Goal: Task Accomplishment & Management: Manage account settings

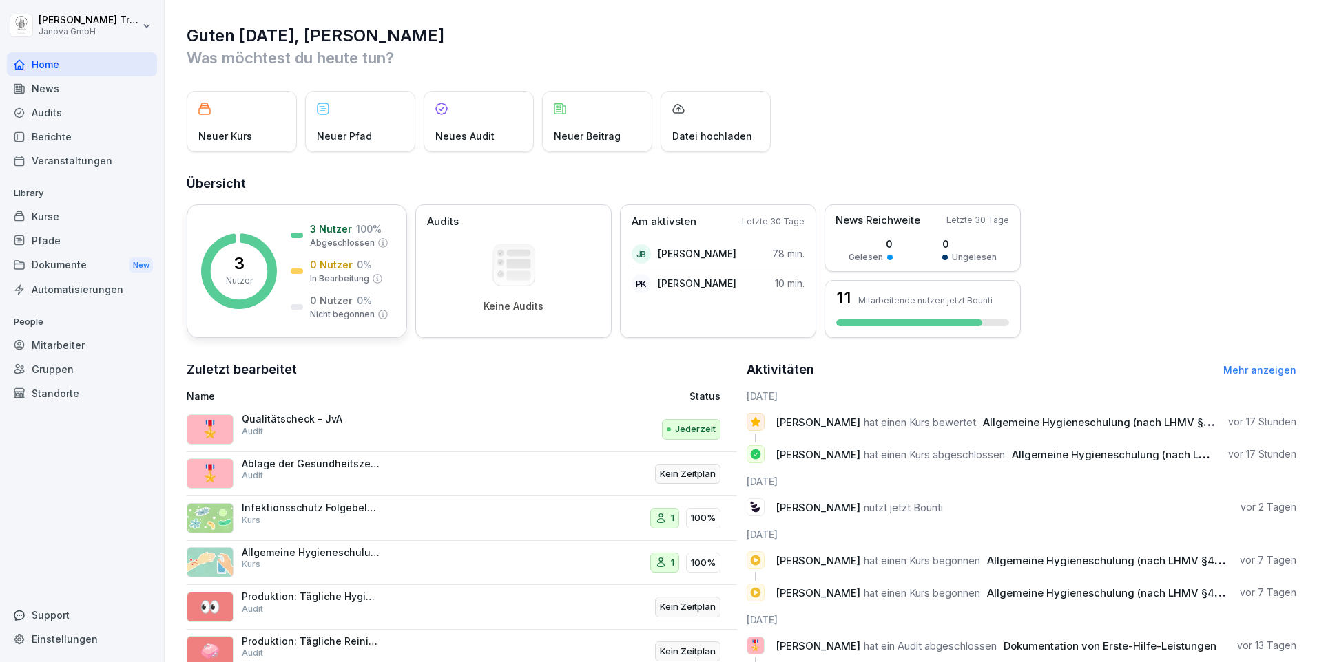
click at [366, 235] on p "100 %" at bounding box center [368, 229] width 25 height 14
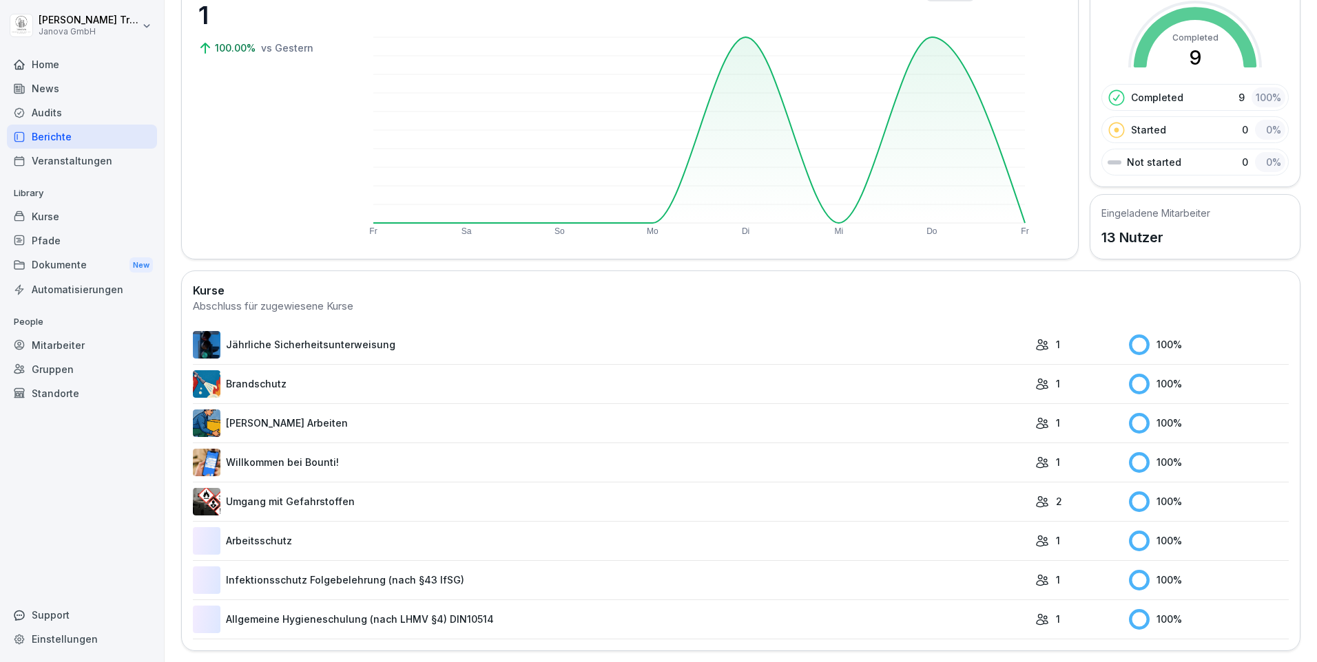
scroll to position [139, 0]
click at [61, 112] on div "Audits" at bounding box center [82, 113] width 150 height 24
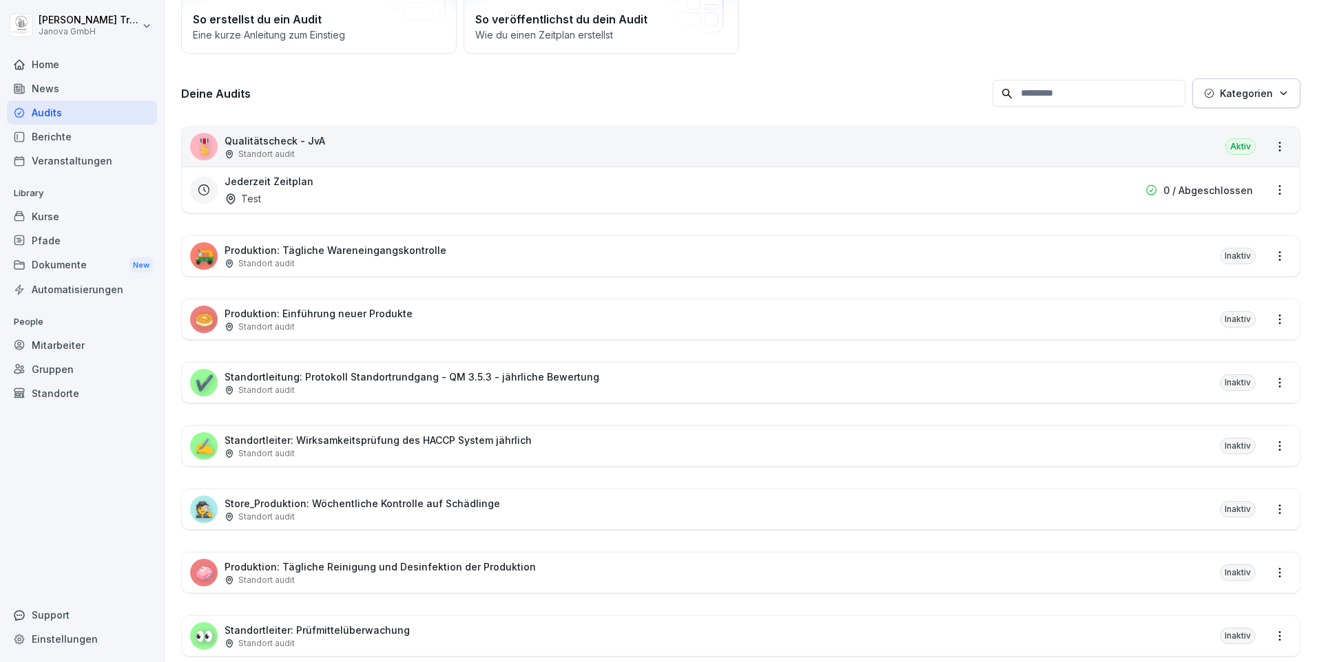
scroll to position [14, 0]
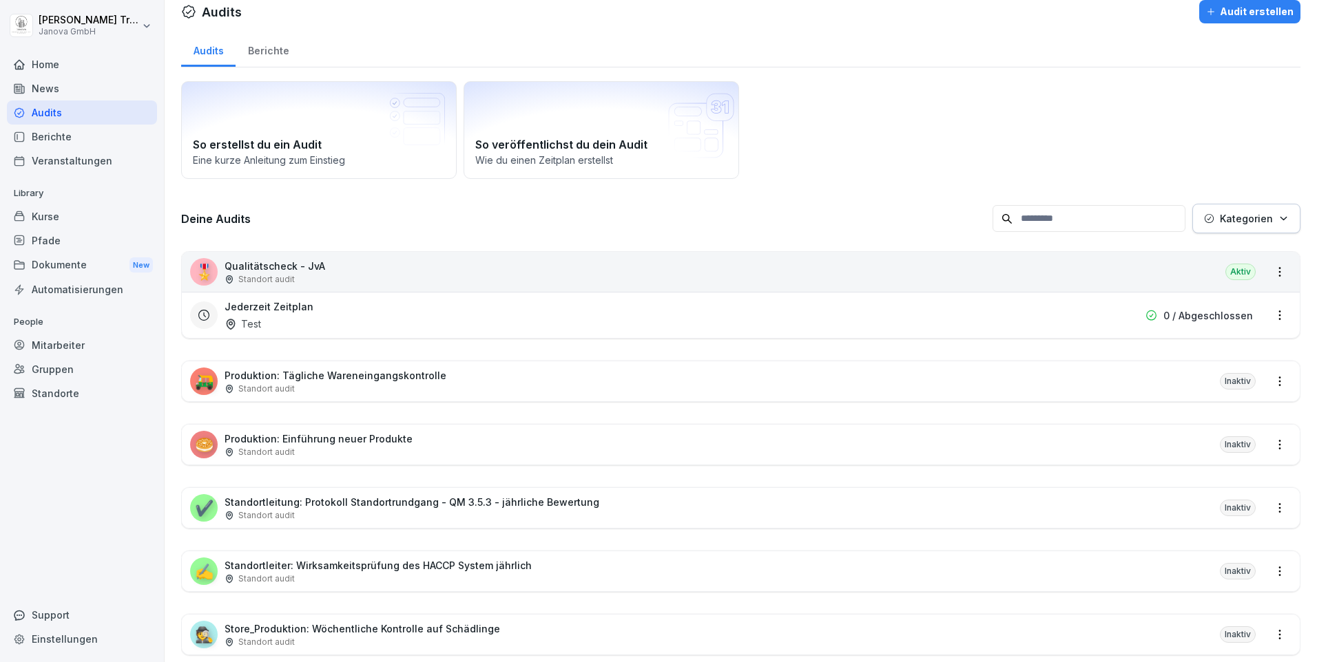
click at [36, 216] on div "Kurse" at bounding box center [82, 217] width 150 height 24
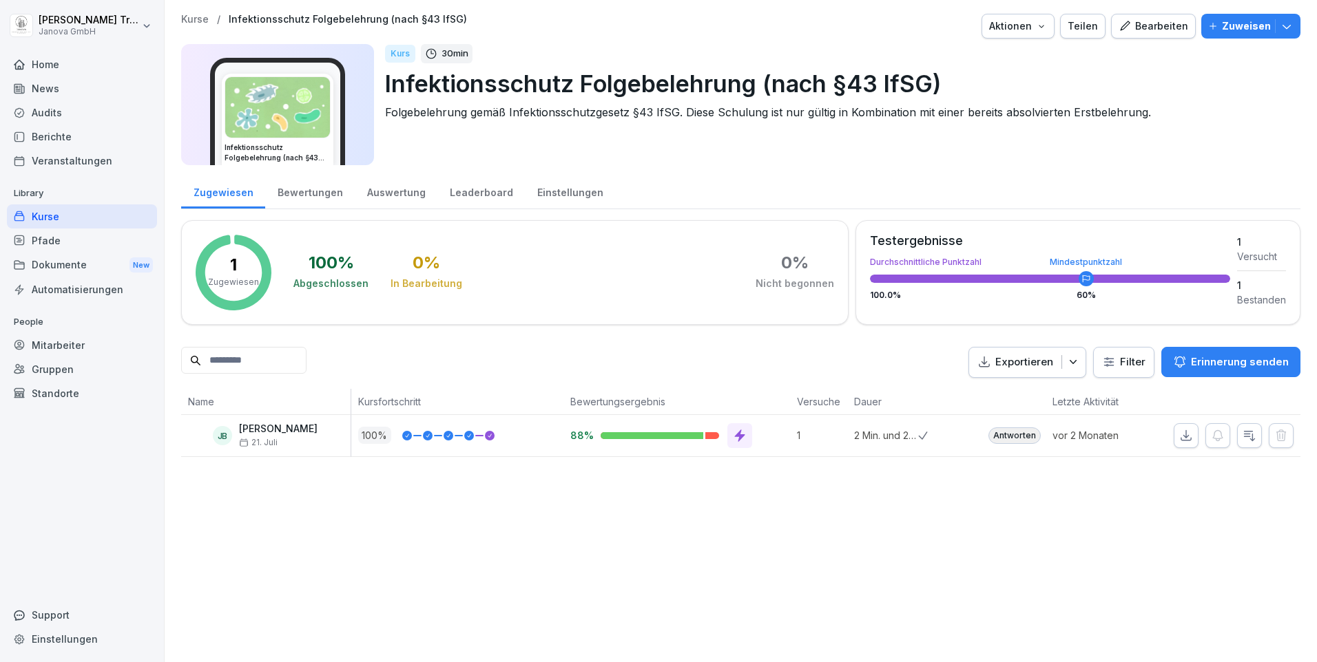
click at [52, 112] on div "Audits" at bounding box center [82, 113] width 150 height 24
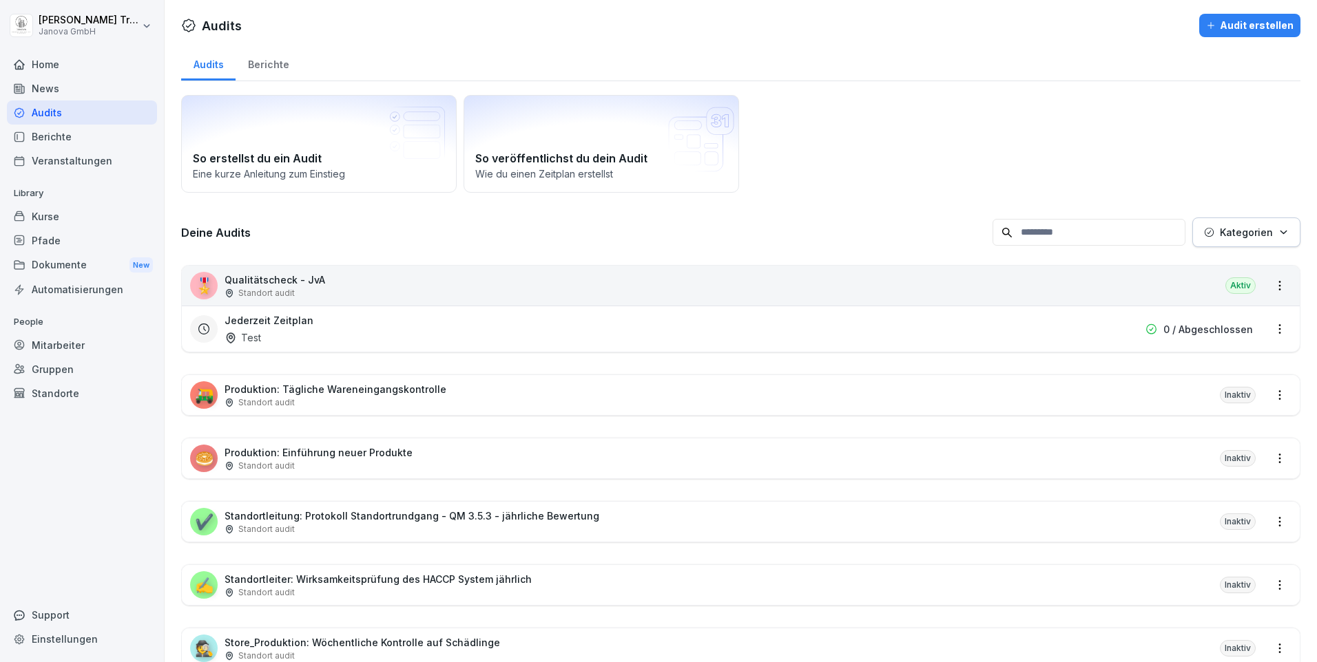
click at [267, 67] on div "Berichte" at bounding box center [268, 62] width 65 height 35
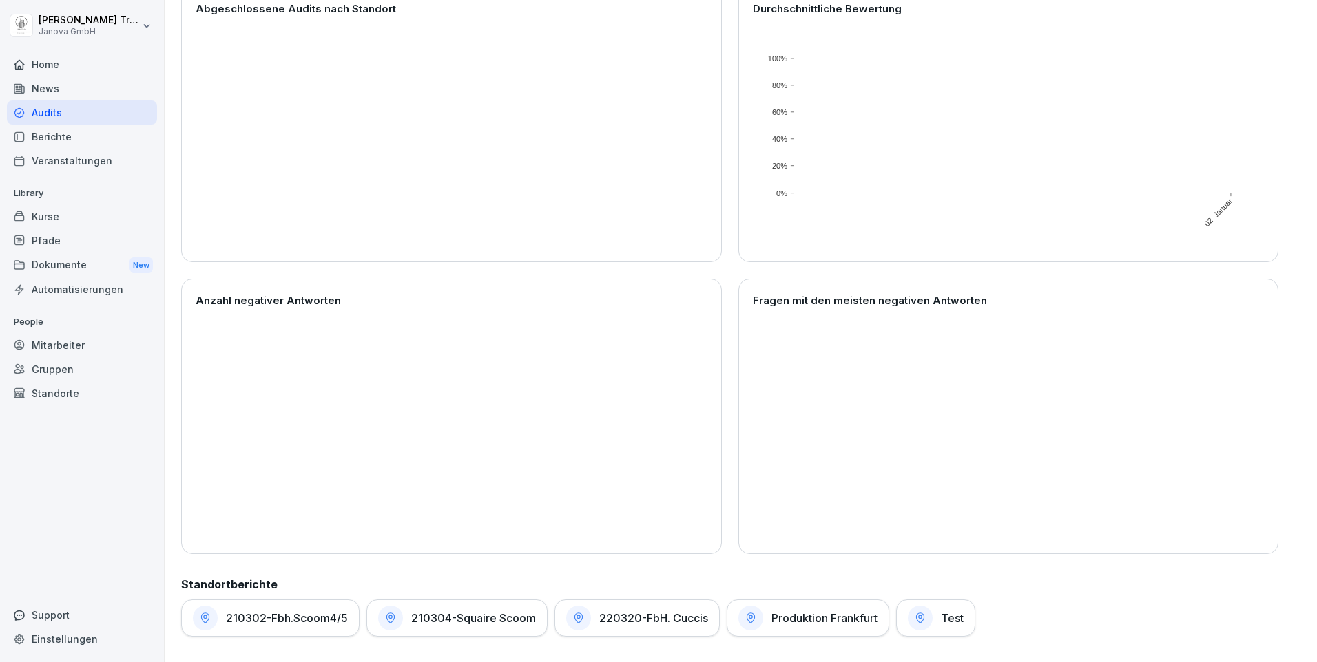
scroll to position [191, 0]
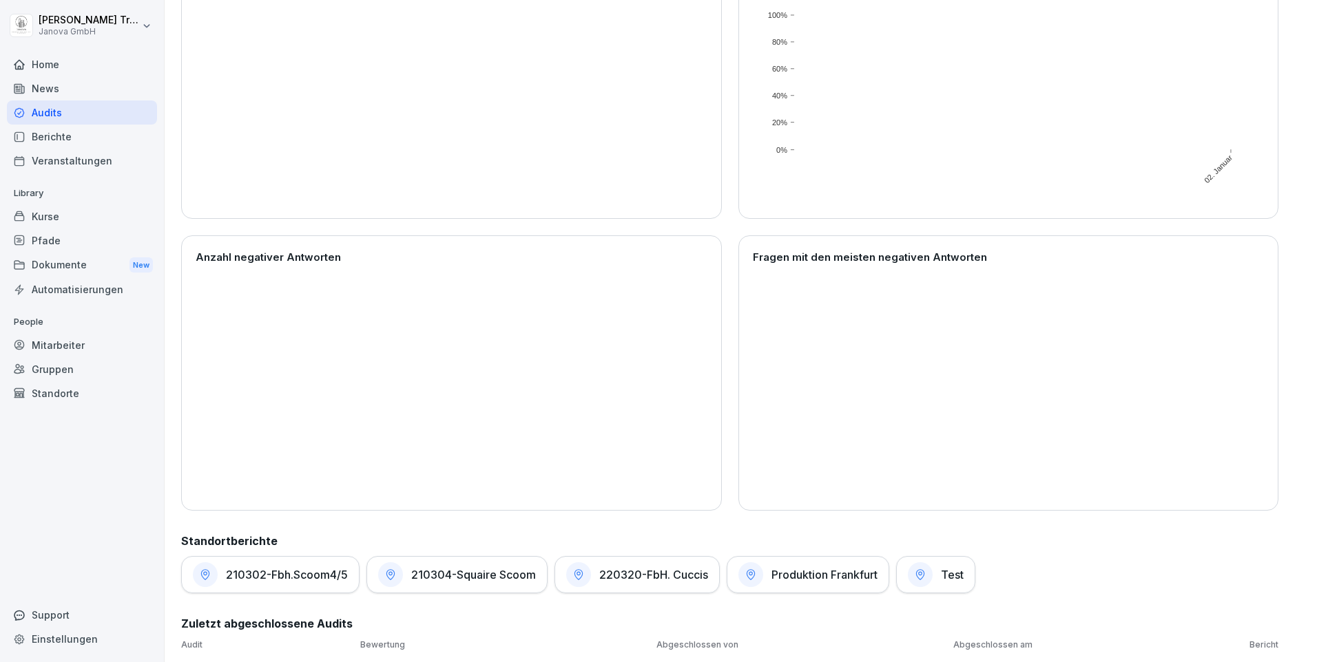
click at [39, 209] on div "Kurse" at bounding box center [82, 217] width 150 height 24
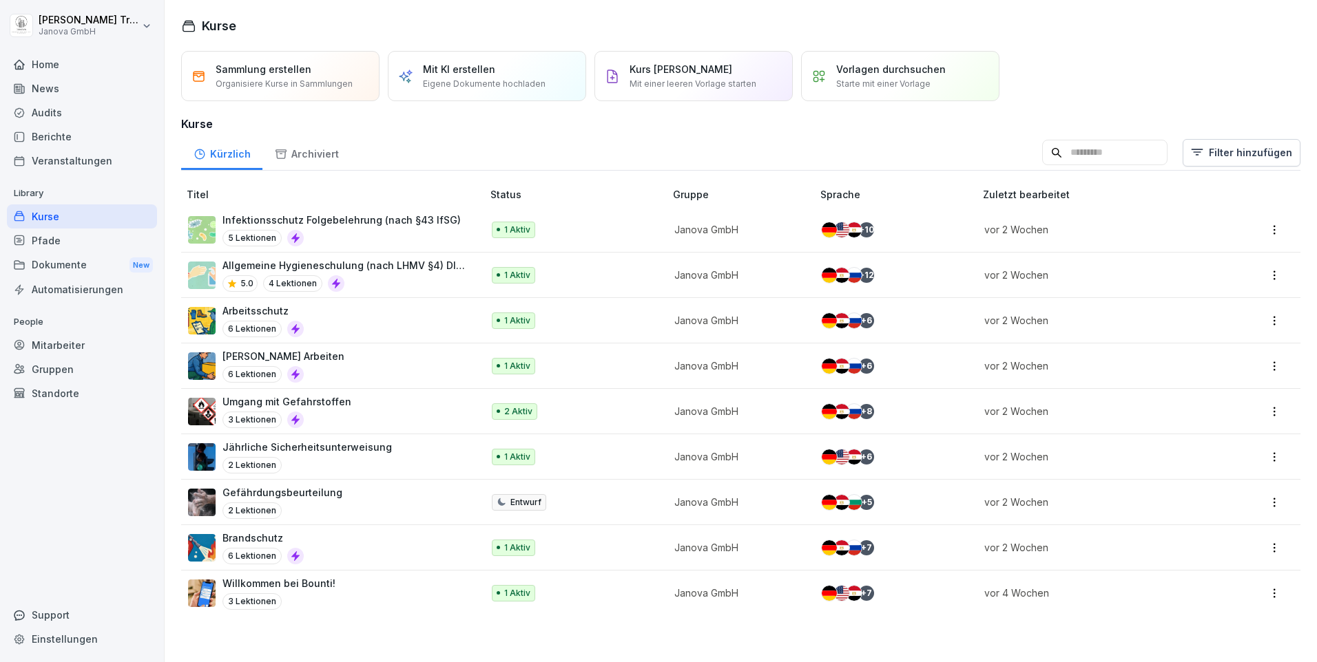
click at [54, 133] on div "Berichte" at bounding box center [82, 137] width 150 height 24
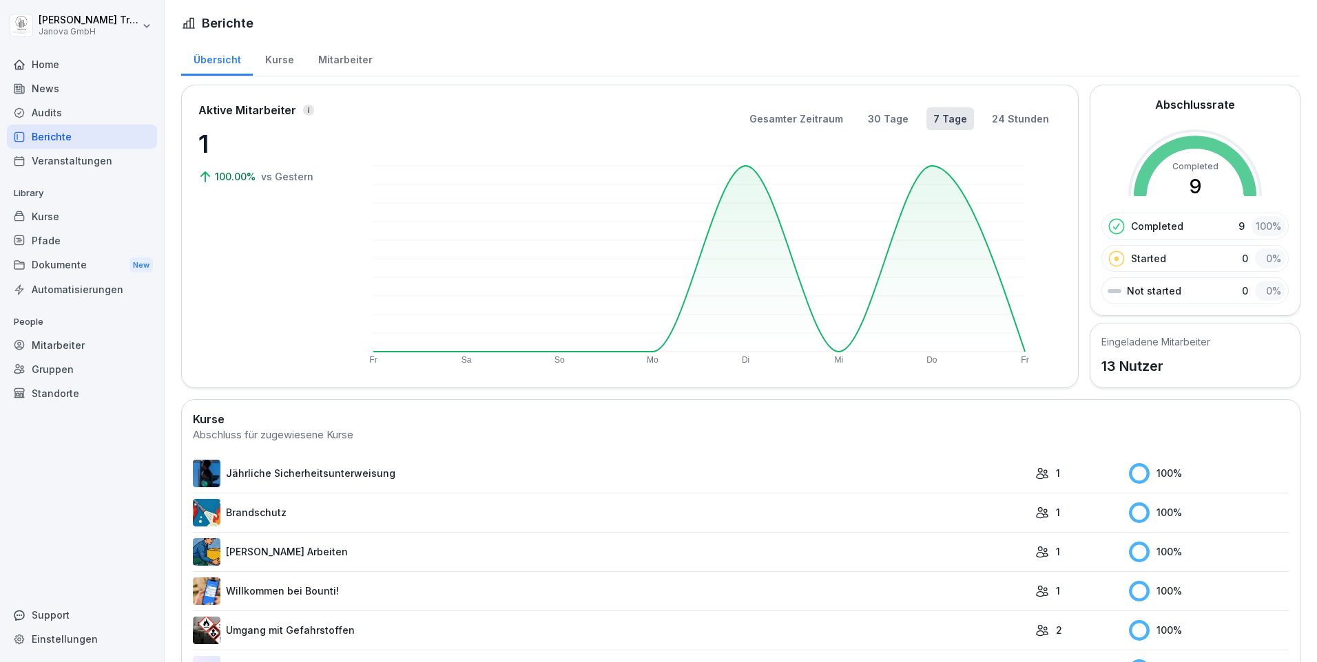
click at [286, 61] on div "Kurse" at bounding box center [279, 58] width 53 height 35
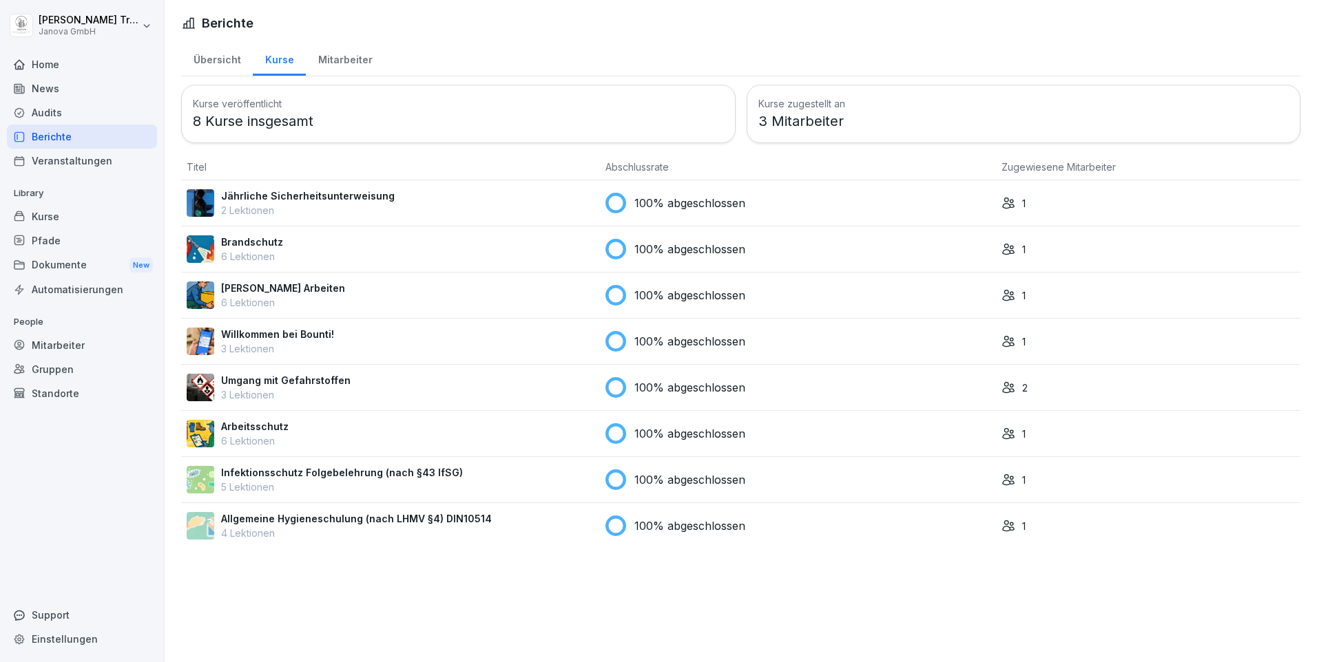
click at [370, 467] on p "Infektionsschutz Folgebelehrung (nach §43 IfSG)" at bounding box center [342, 473] width 242 height 14
click at [348, 518] on p "Allgemeine Hygieneschulung (nach LHMV §4) DIN10514" at bounding box center [356, 519] width 271 height 14
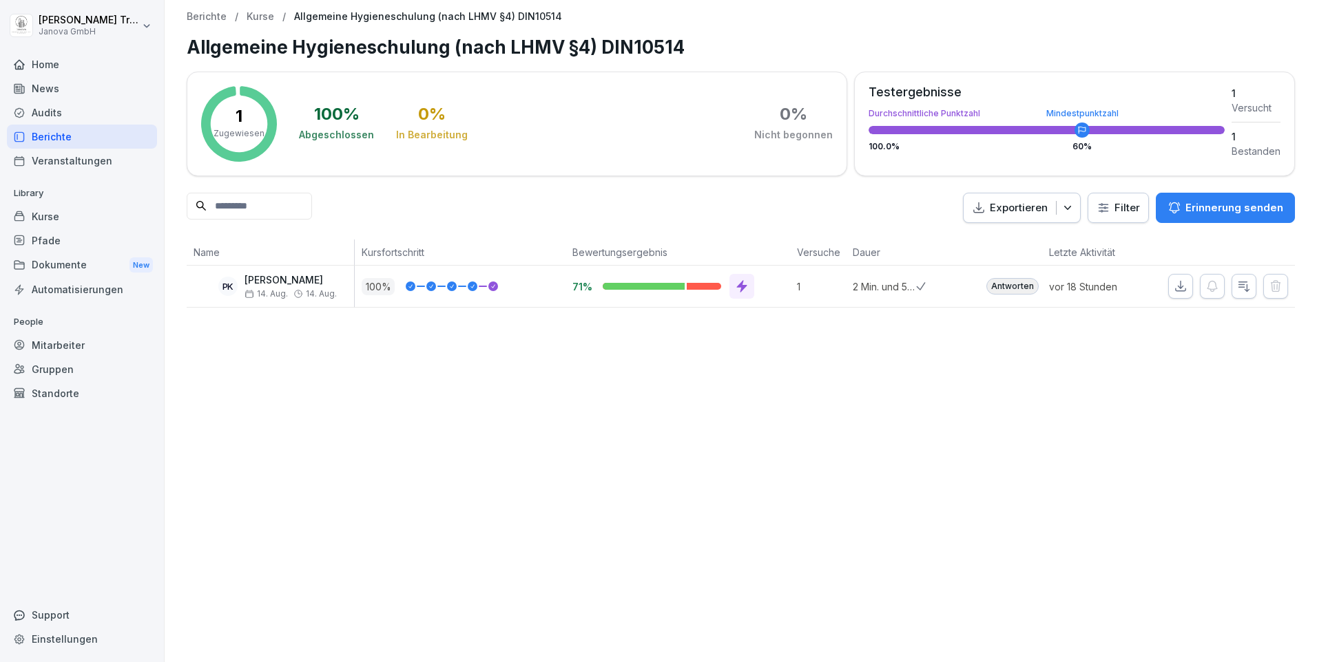
click at [735, 282] on icon at bounding box center [742, 287] width 14 height 14
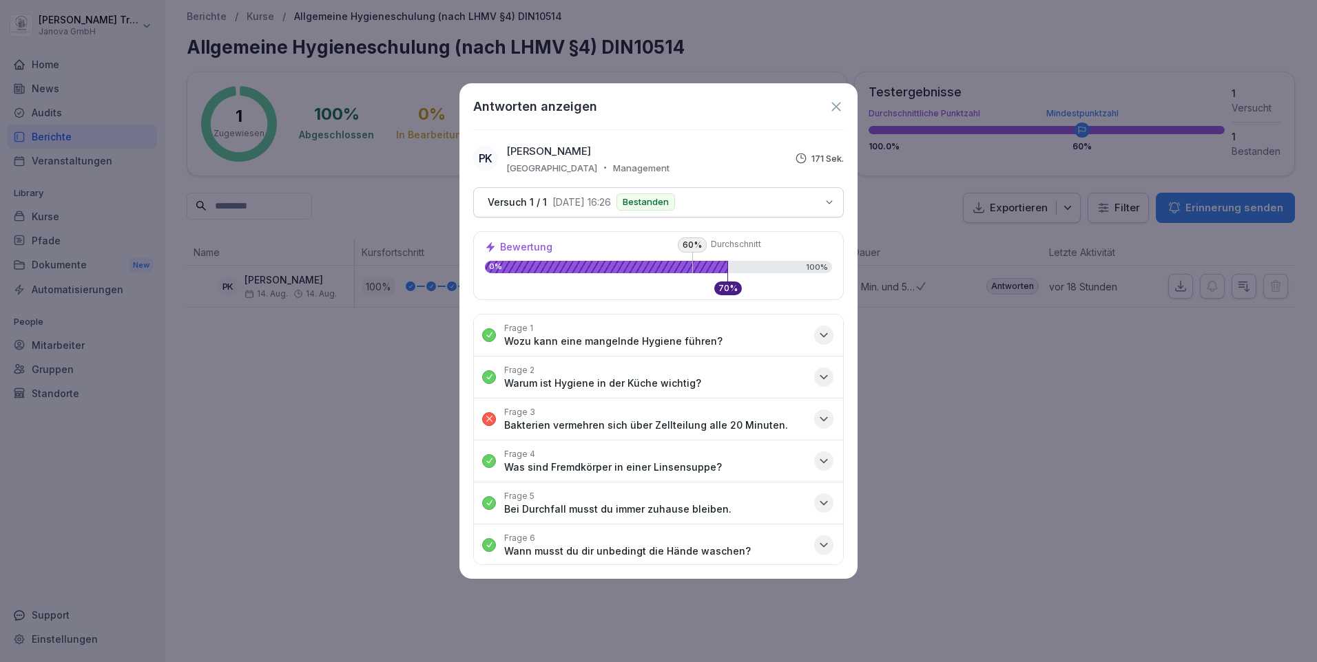
click at [817, 420] on icon "button" at bounding box center [824, 419] width 14 height 14
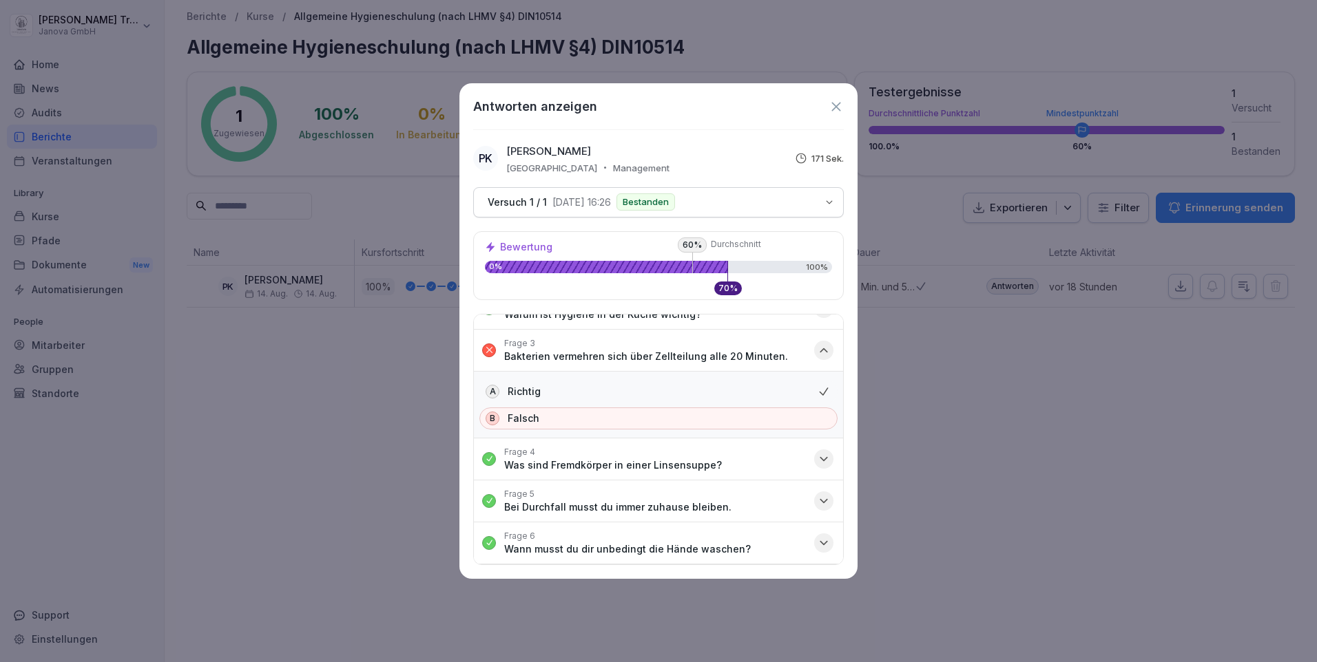
scroll to position [138, 0]
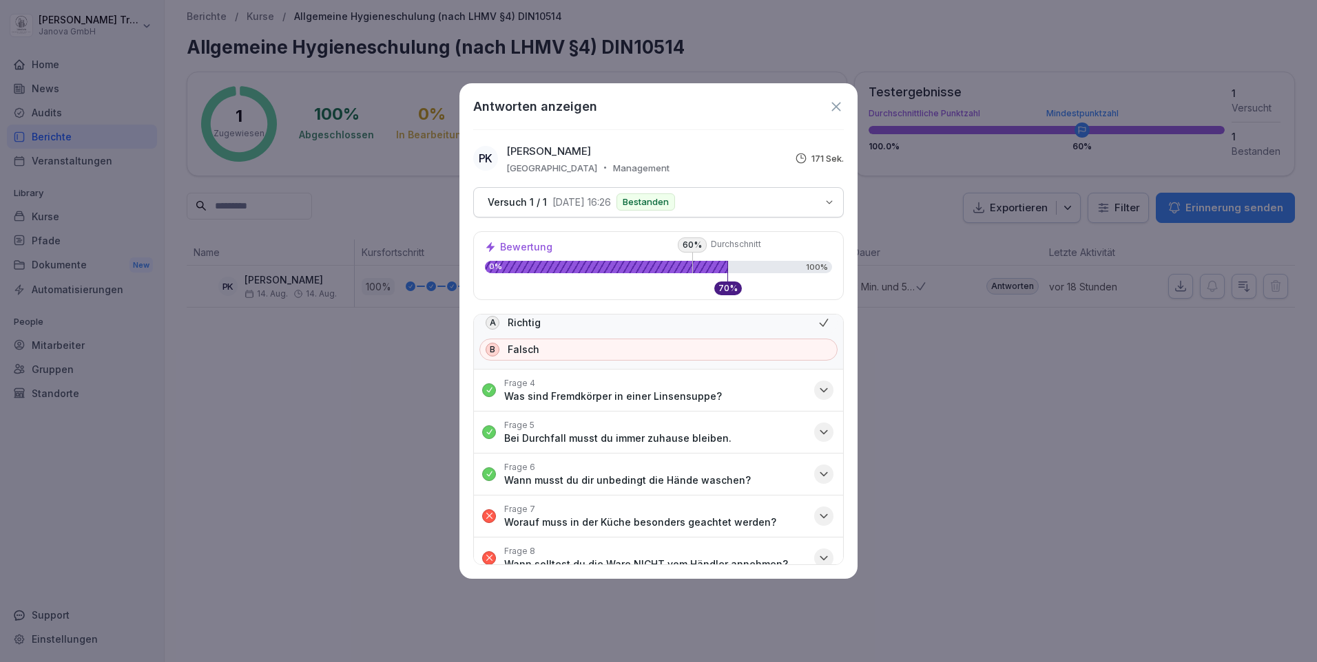
click at [817, 517] on icon "button" at bounding box center [824, 517] width 14 height 14
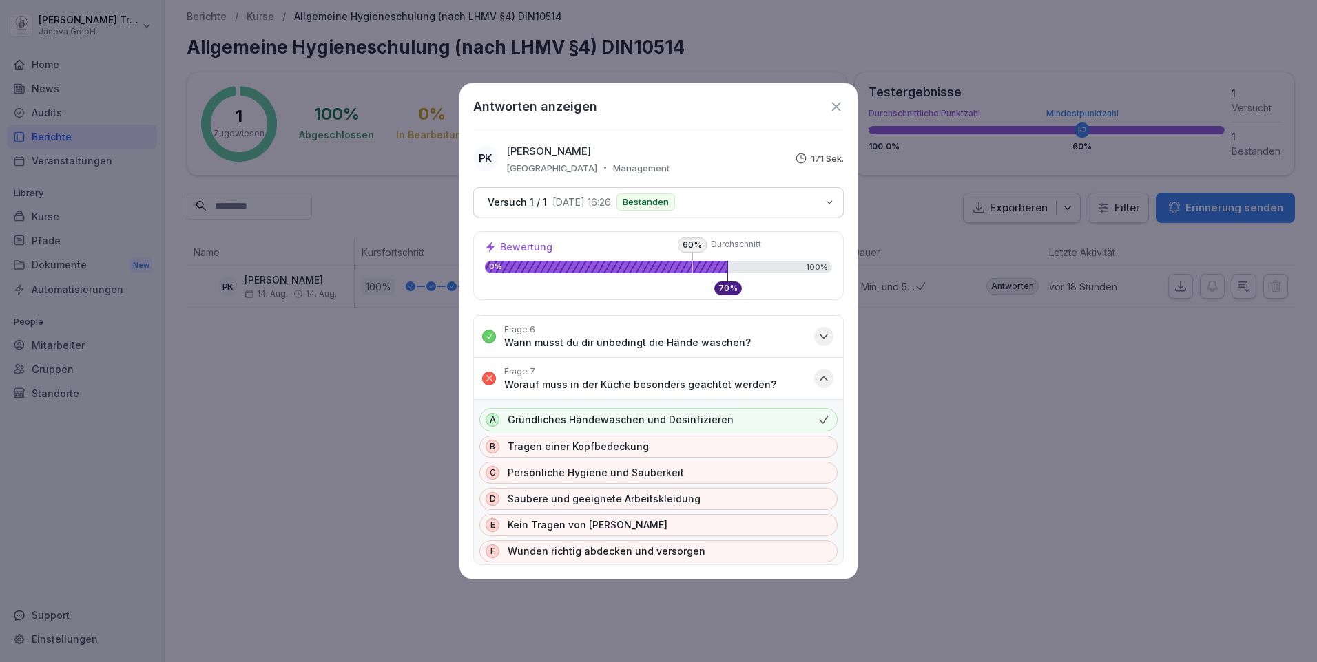
scroll to position [413, 0]
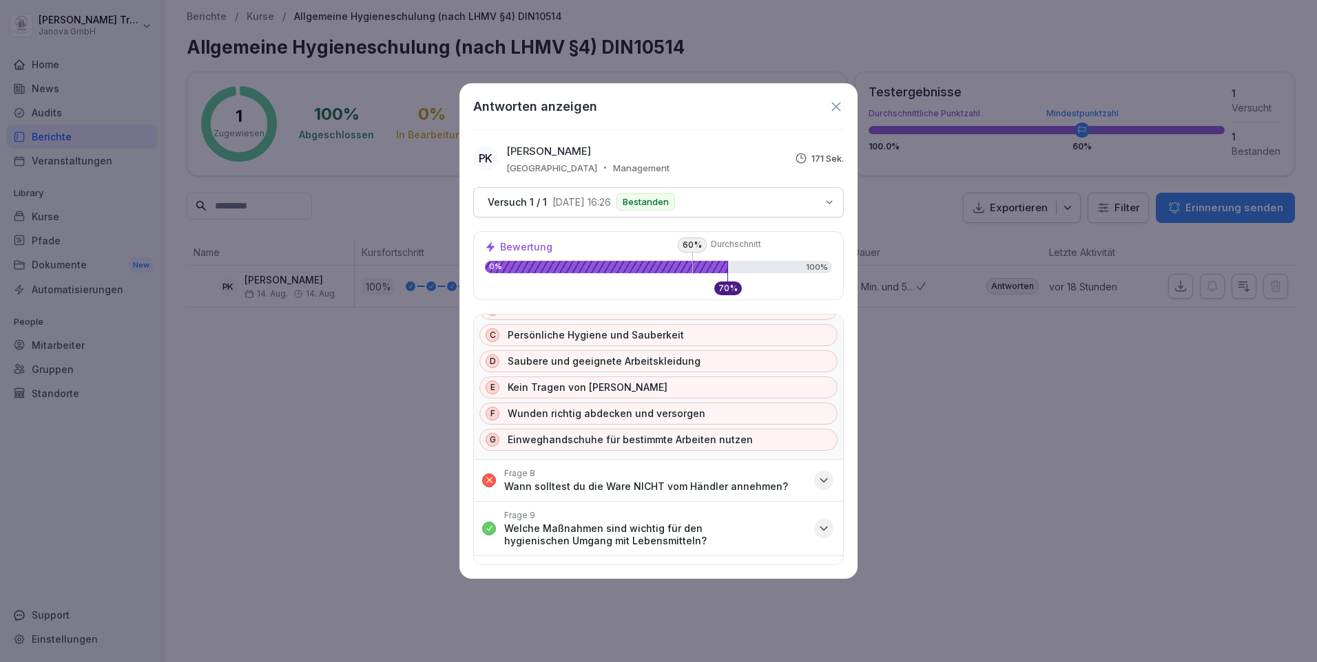
click at [817, 478] on icon "button" at bounding box center [824, 481] width 14 height 14
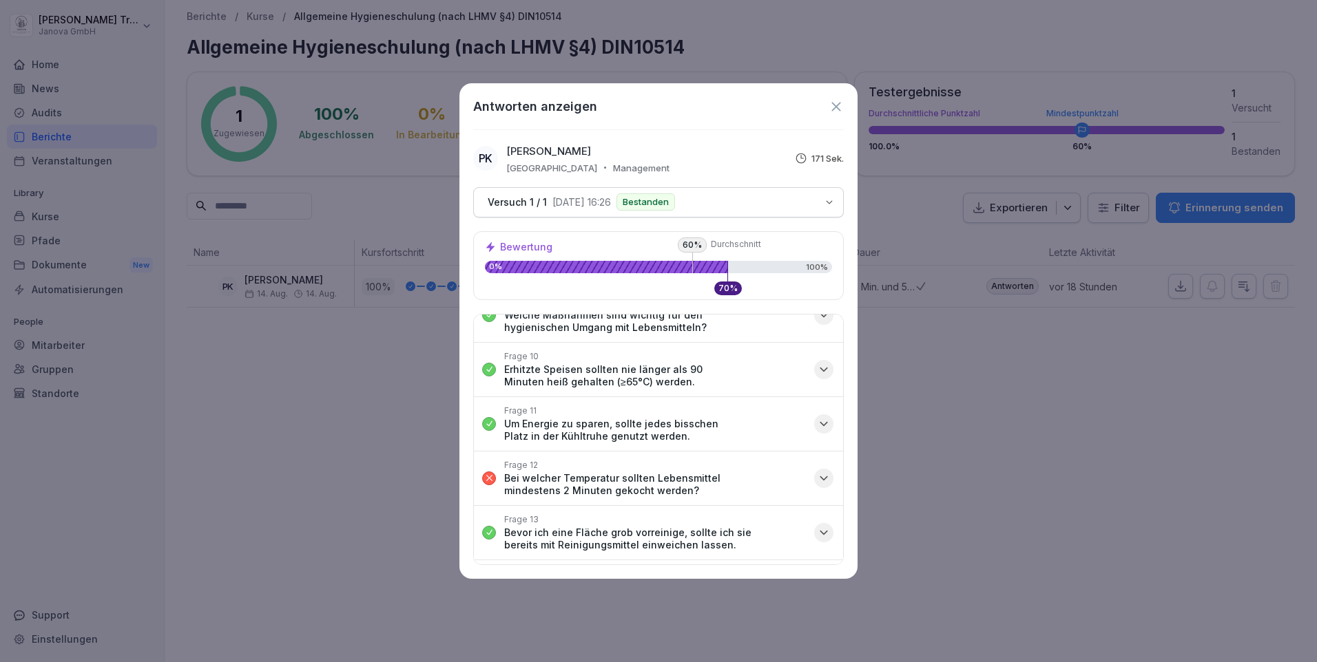
scroll to position [761, 0]
click at [817, 476] on icon "button" at bounding box center [824, 475] width 14 height 14
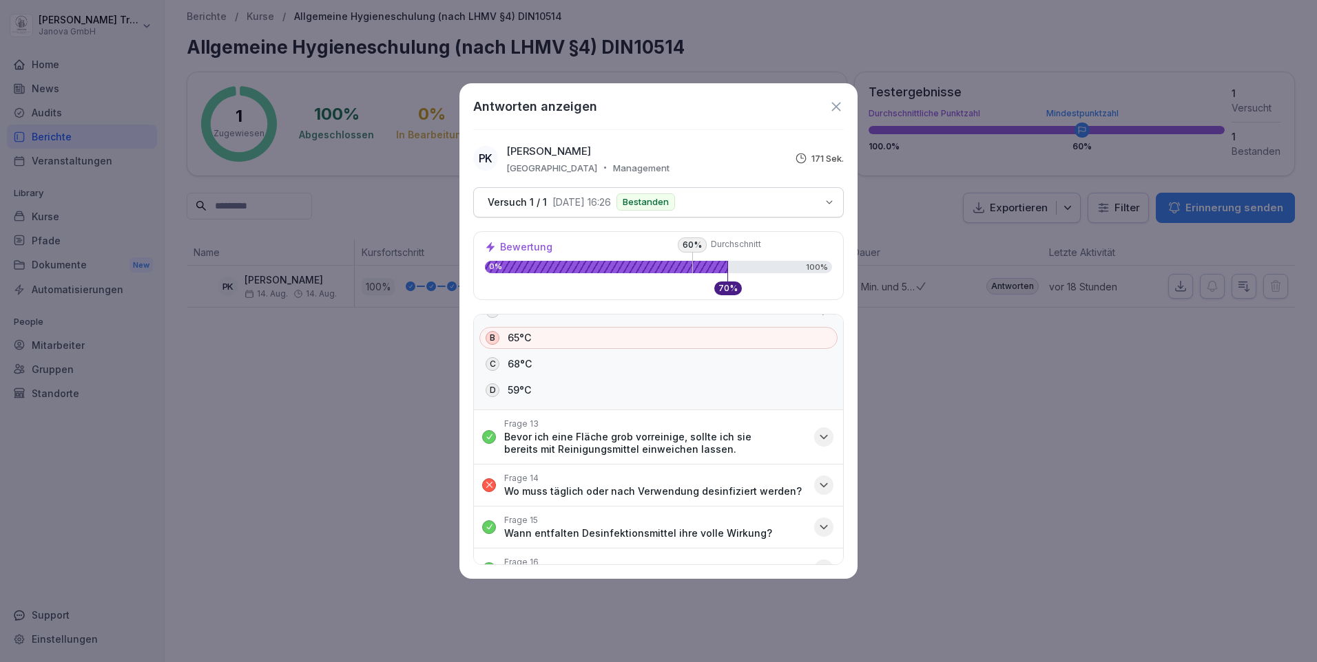
scroll to position [976, 0]
click at [817, 485] on icon "button" at bounding box center [824, 481] width 14 height 14
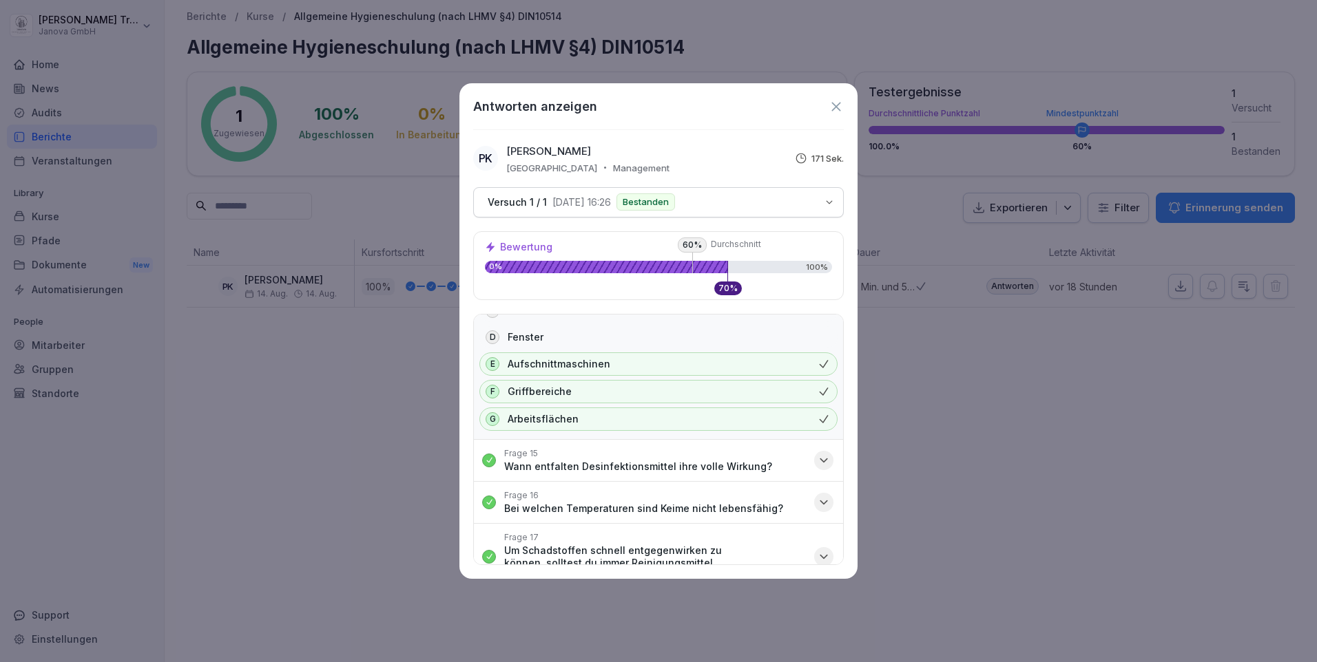
scroll to position [1264, 0]
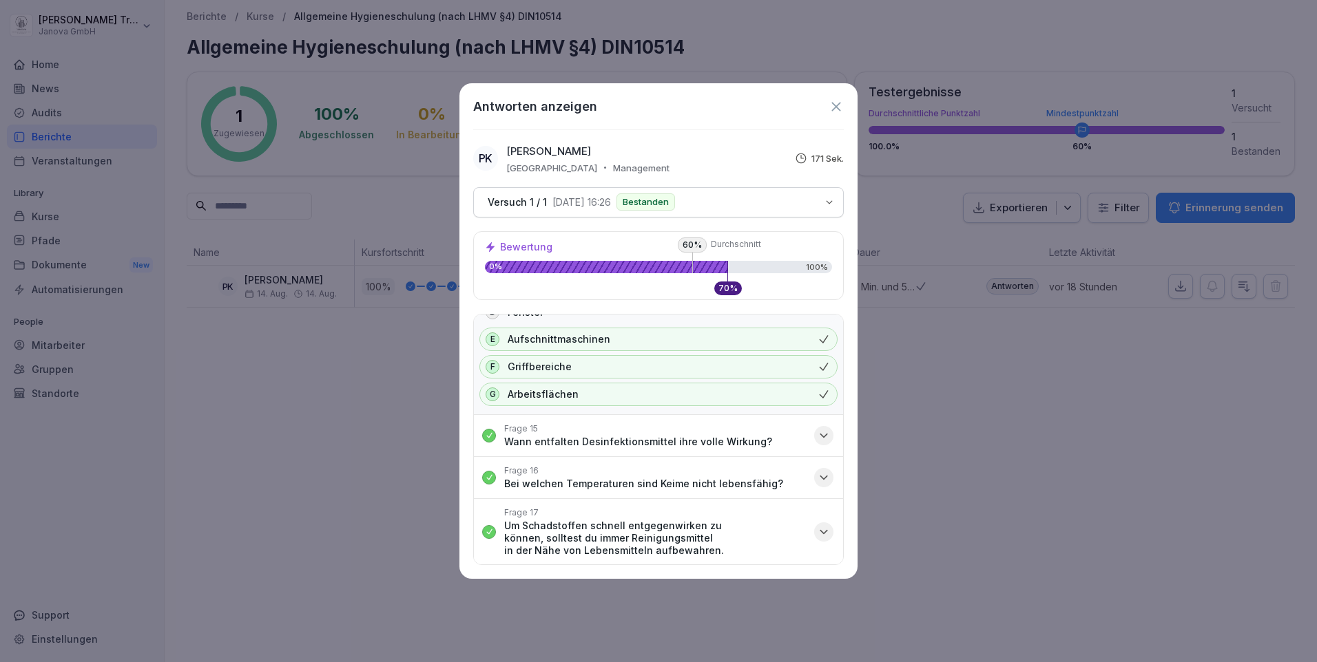
click at [830, 201] on icon "button" at bounding box center [829, 202] width 11 height 11
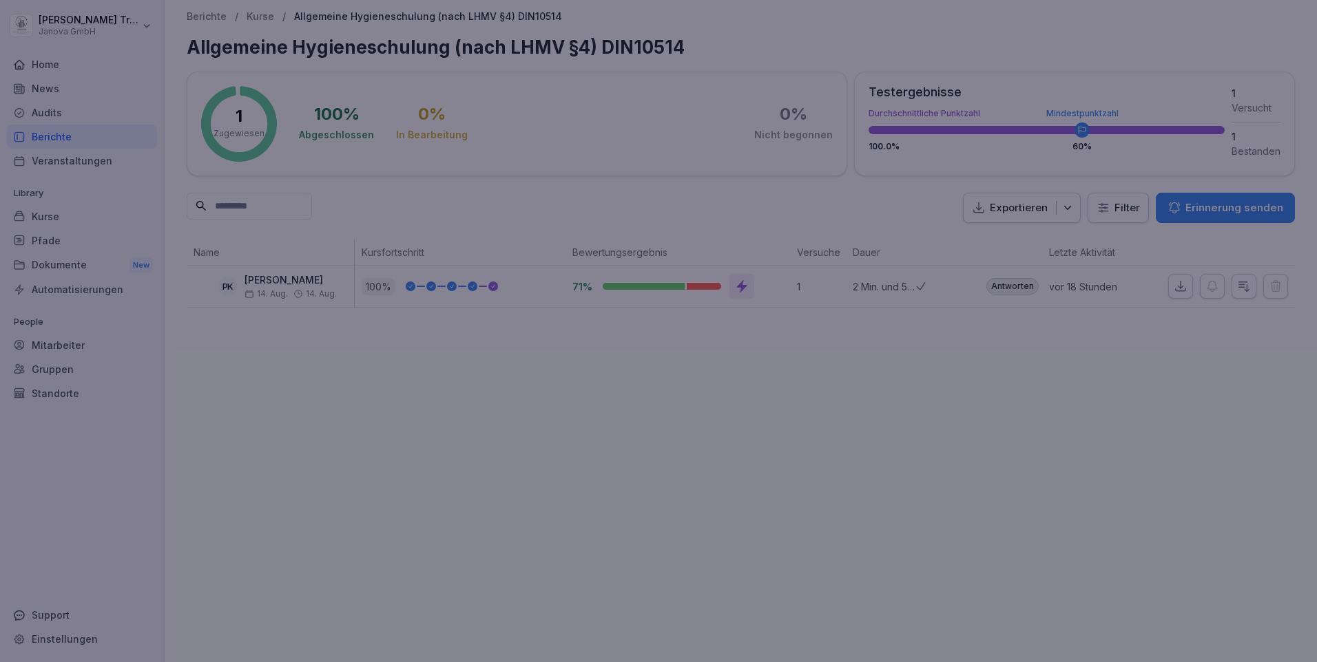
click at [903, 375] on div at bounding box center [658, 331] width 1317 height 662
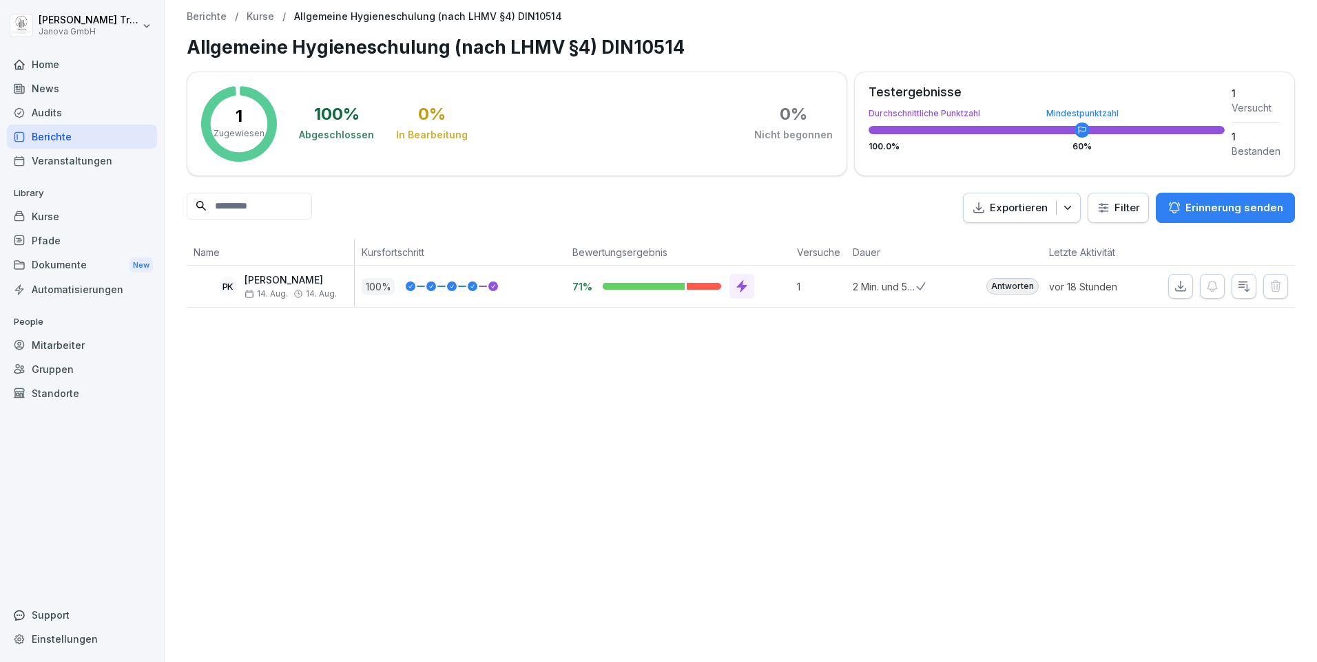
click at [57, 137] on div "Berichte" at bounding box center [82, 137] width 150 height 24
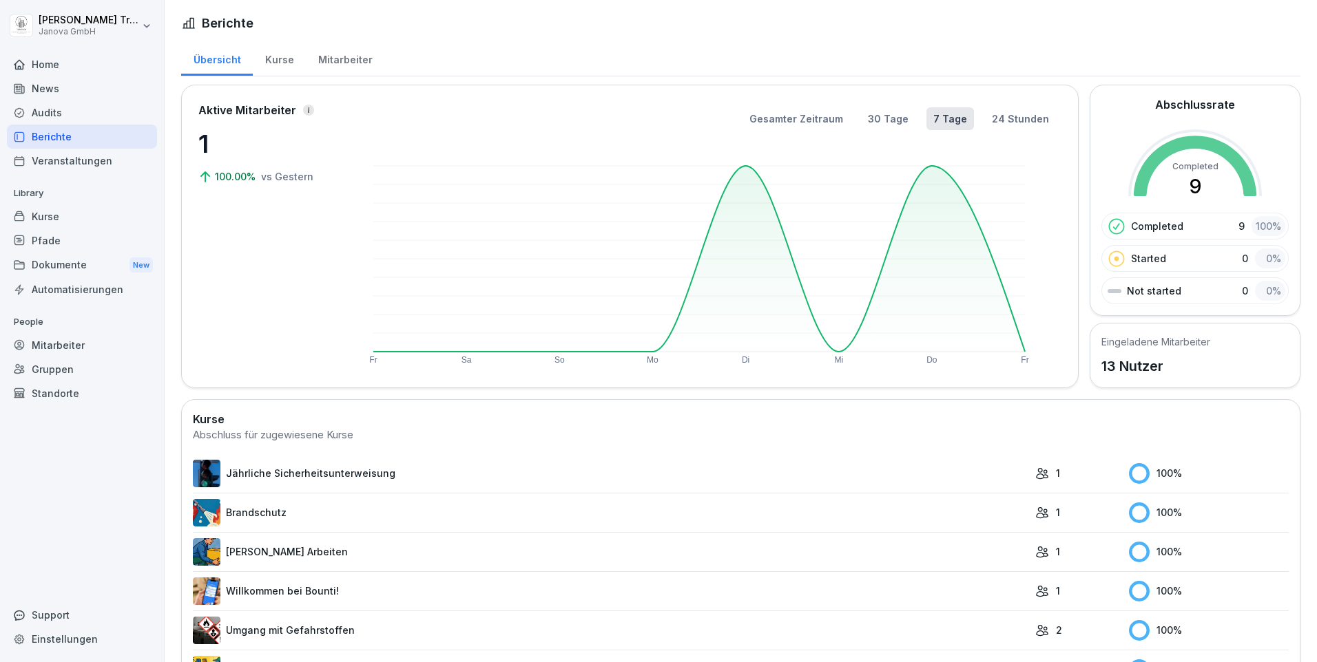
click at [284, 63] on div "Kurse" at bounding box center [279, 58] width 53 height 35
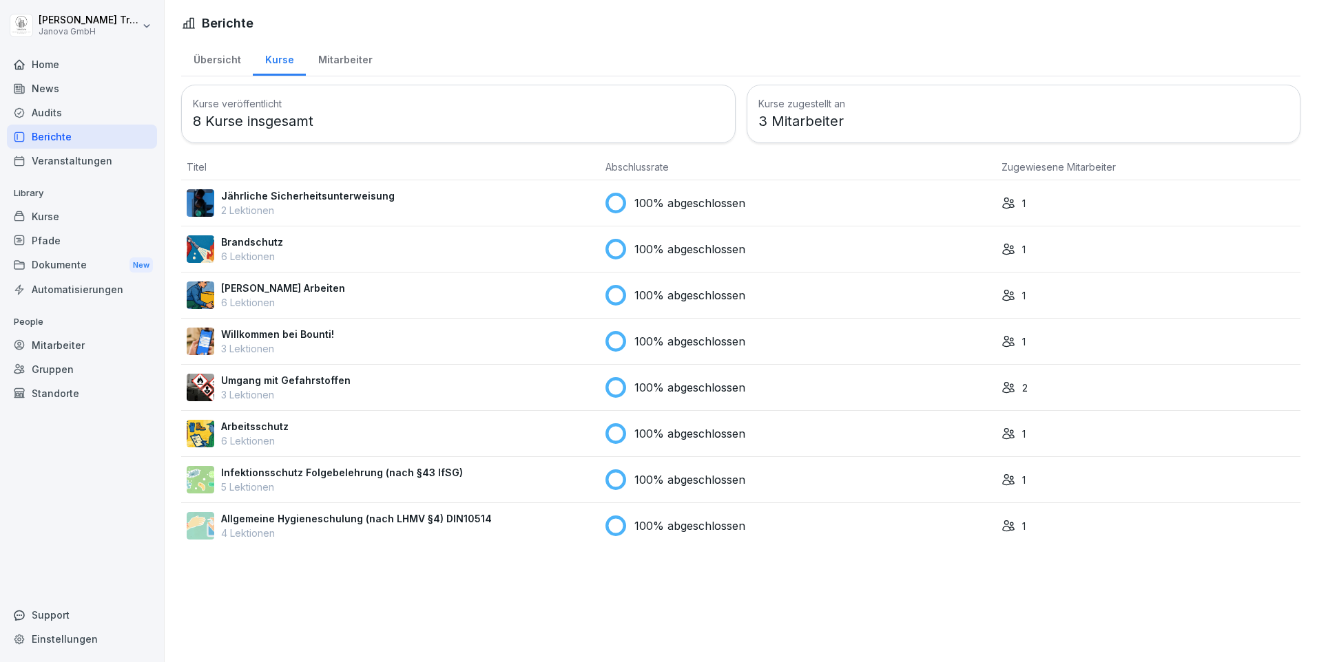
click at [43, 65] on div "Home" at bounding box center [82, 64] width 150 height 24
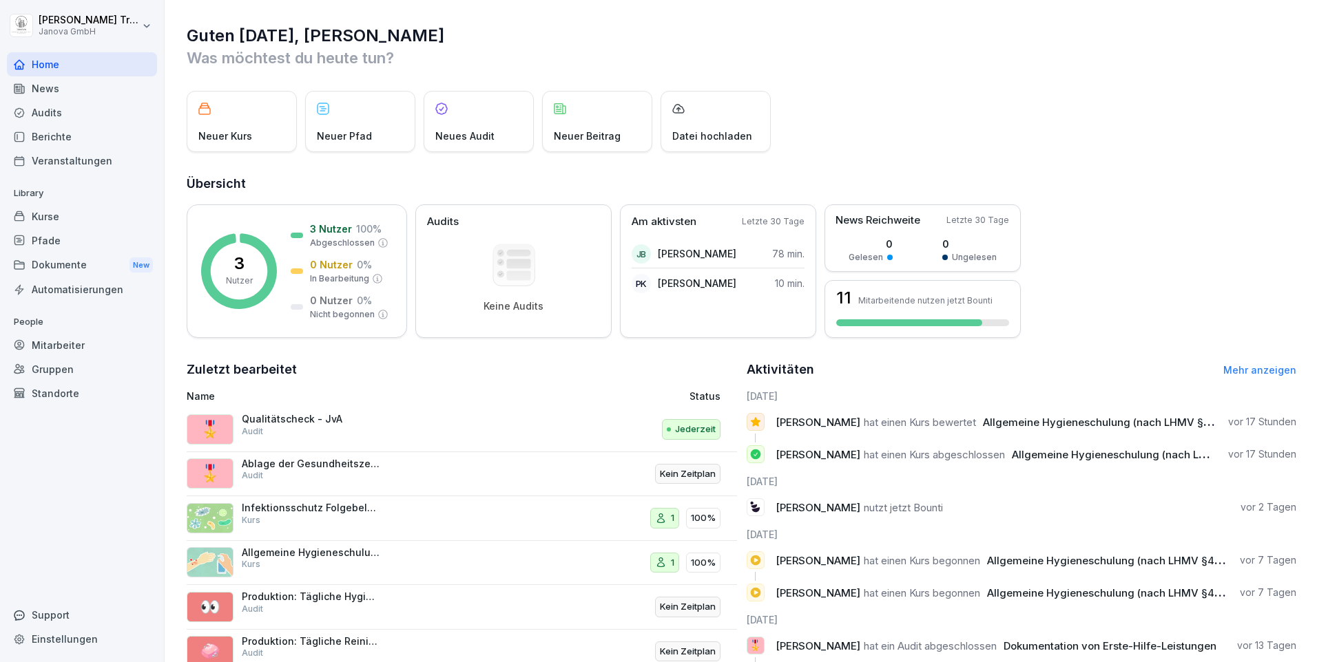
click at [45, 109] on div "Audits" at bounding box center [82, 113] width 150 height 24
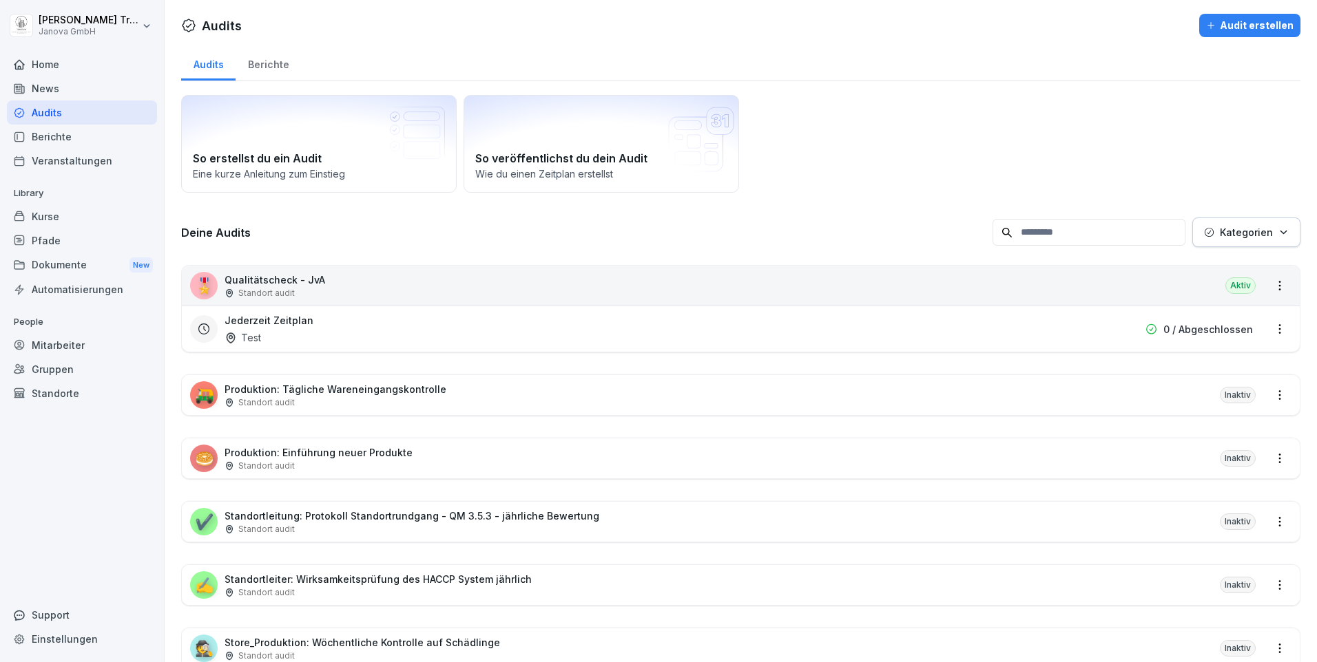
click at [266, 68] on div "Berichte" at bounding box center [268, 62] width 65 height 35
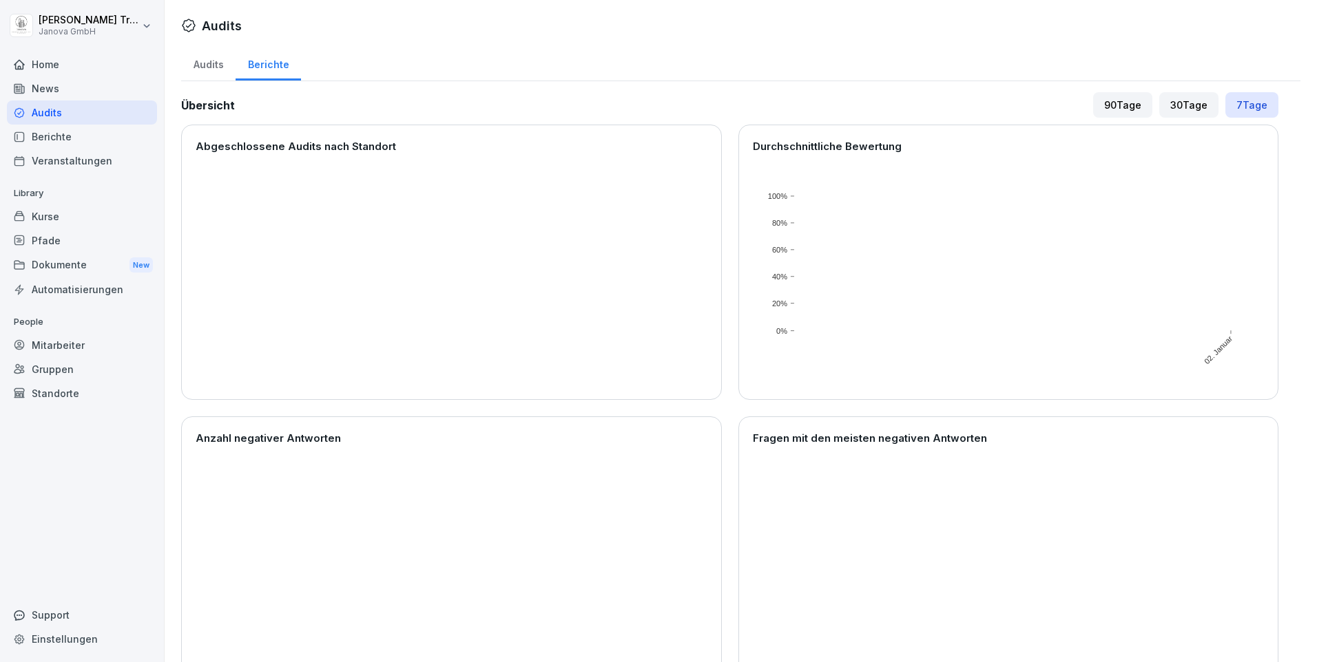
click at [53, 133] on div "Berichte" at bounding box center [82, 137] width 150 height 24
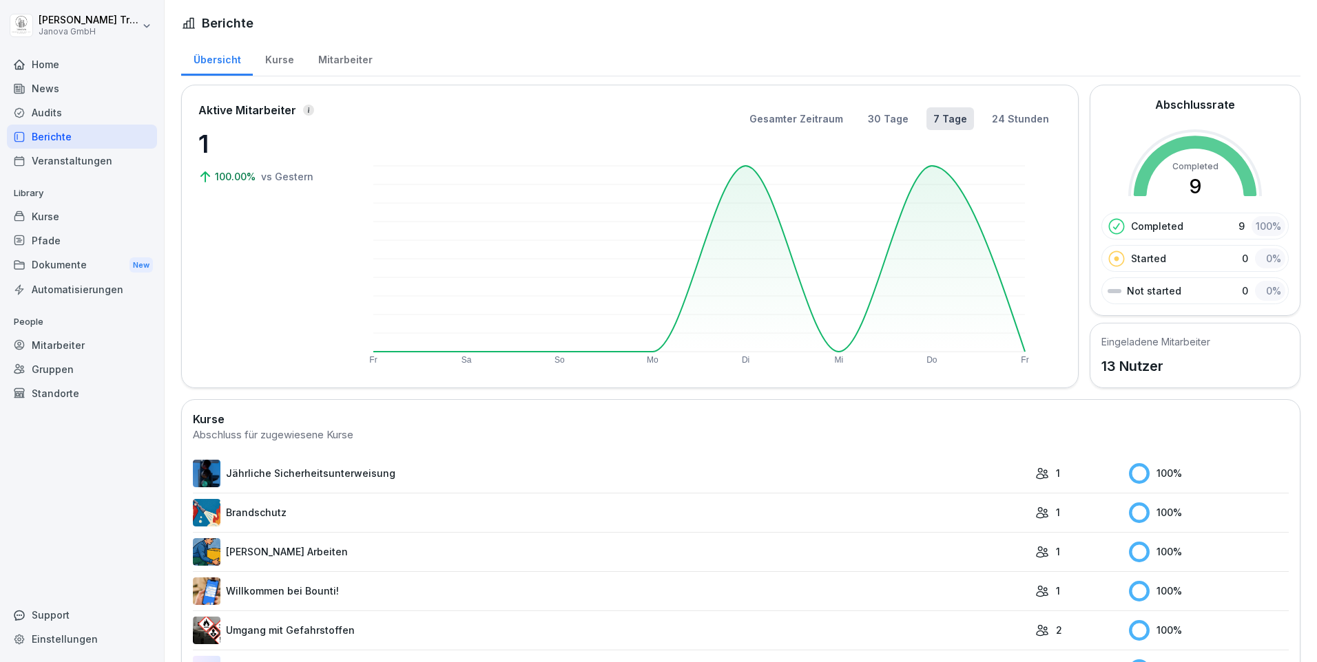
click at [342, 62] on div "Mitarbeiter" at bounding box center [345, 58] width 79 height 35
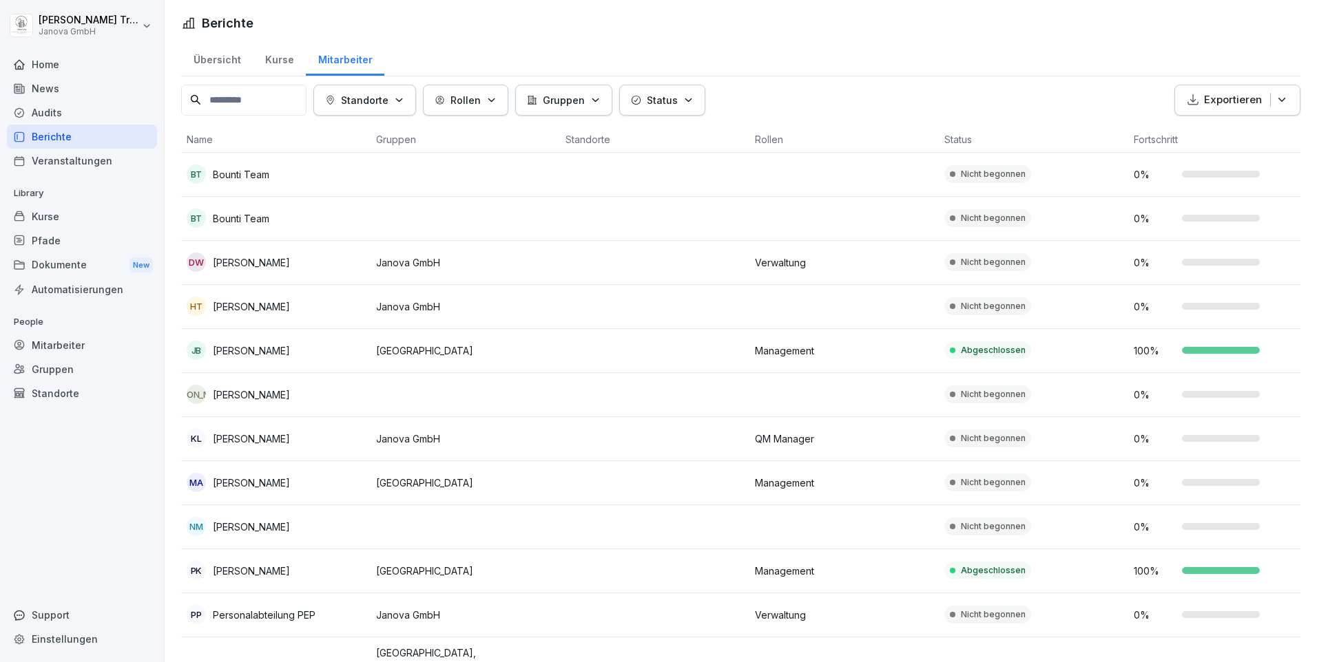
click at [285, 567] on p "Paulina Kalemba" at bounding box center [251, 571] width 77 height 14
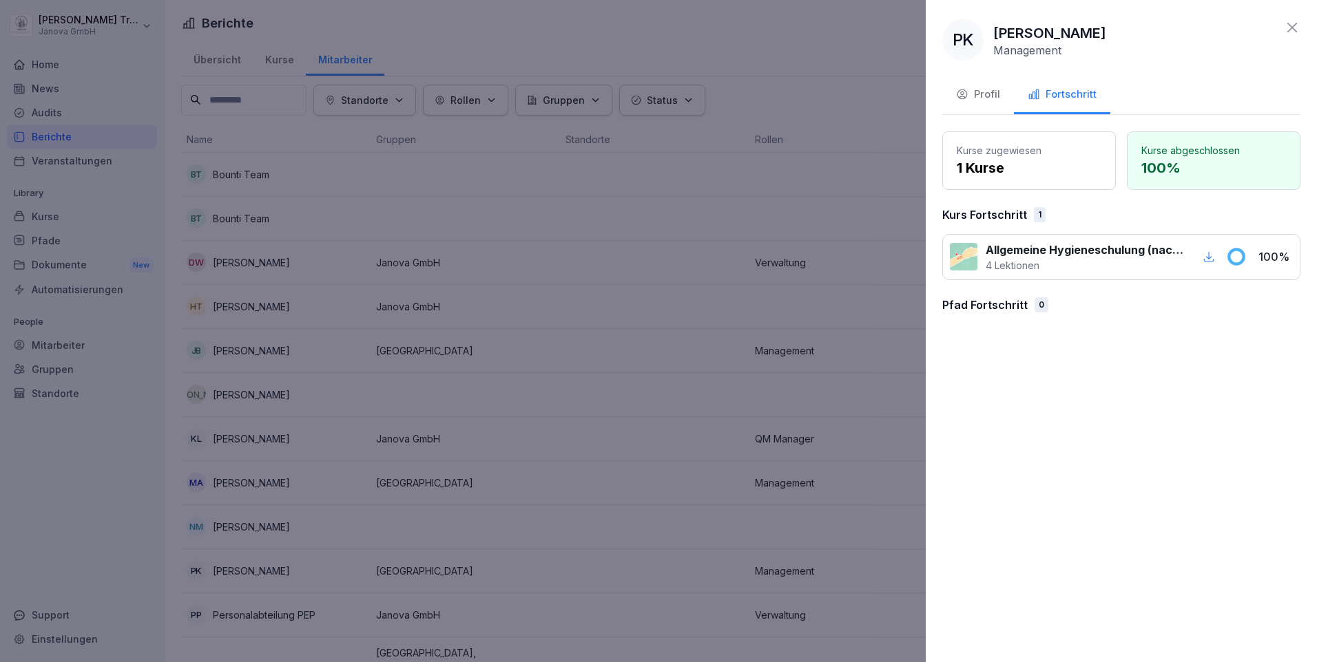
click at [996, 94] on div "Profil" at bounding box center [978, 95] width 44 height 16
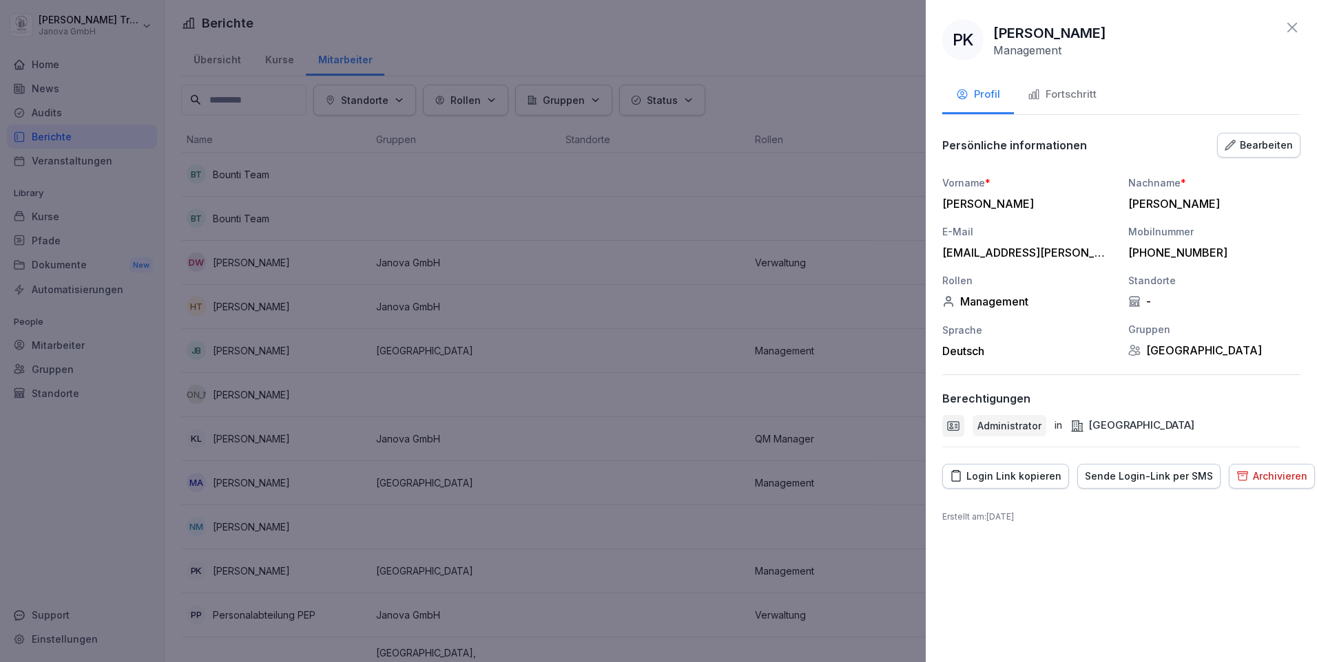
click at [1038, 90] on icon "button" at bounding box center [1033, 94] width 12 height 12
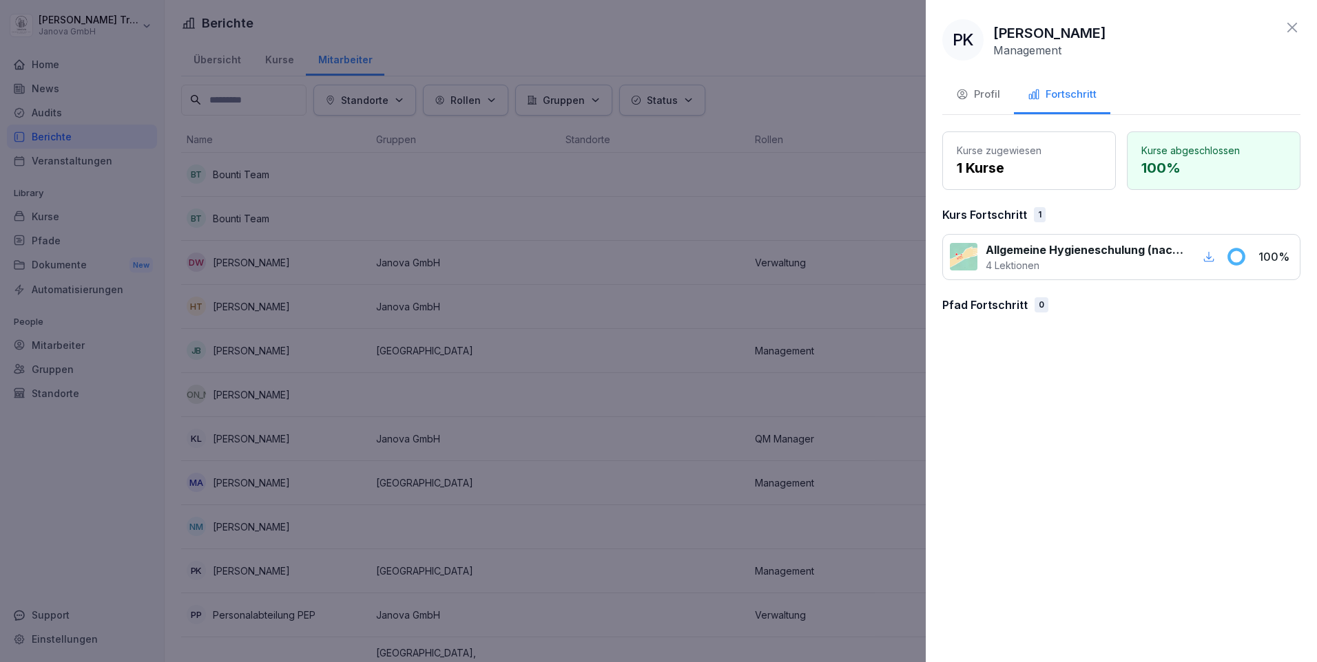
click at [1296, 23] on icon at bounding box center [1292, 28] width 10 height 10
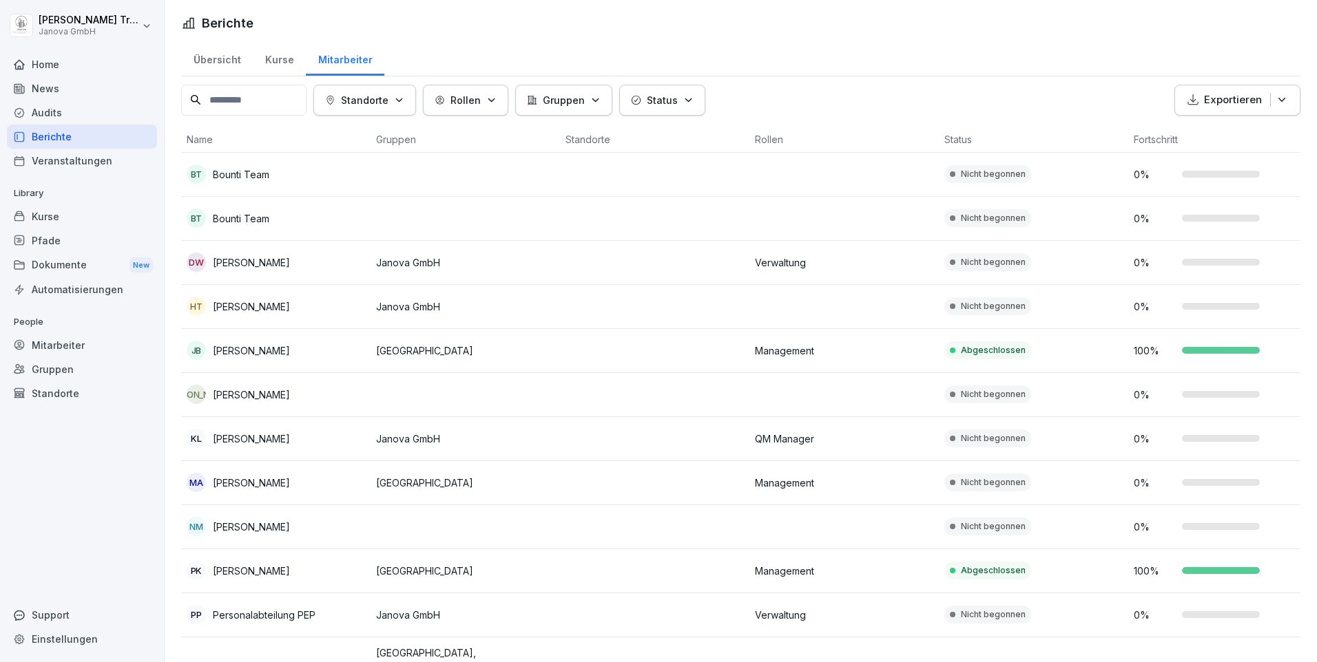
scroll to position [98, 0]
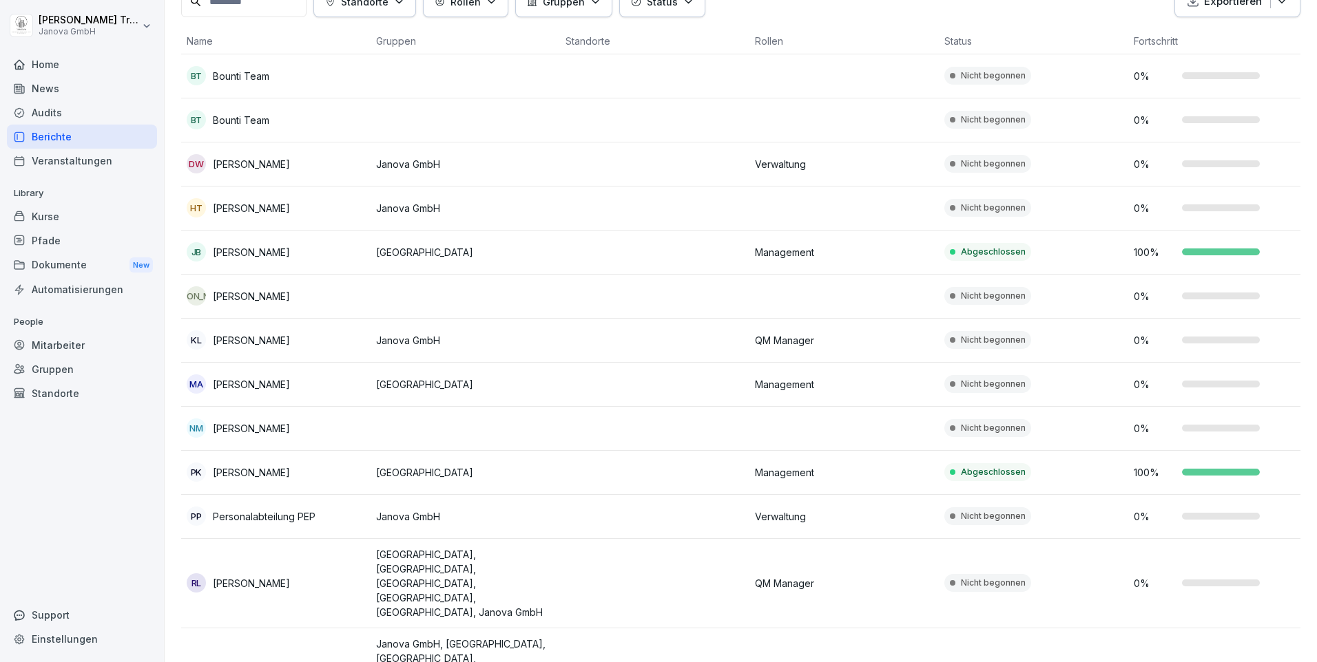
click at [52, 65] on div "Home" at bounding box center [82, 64] width 150 height 24
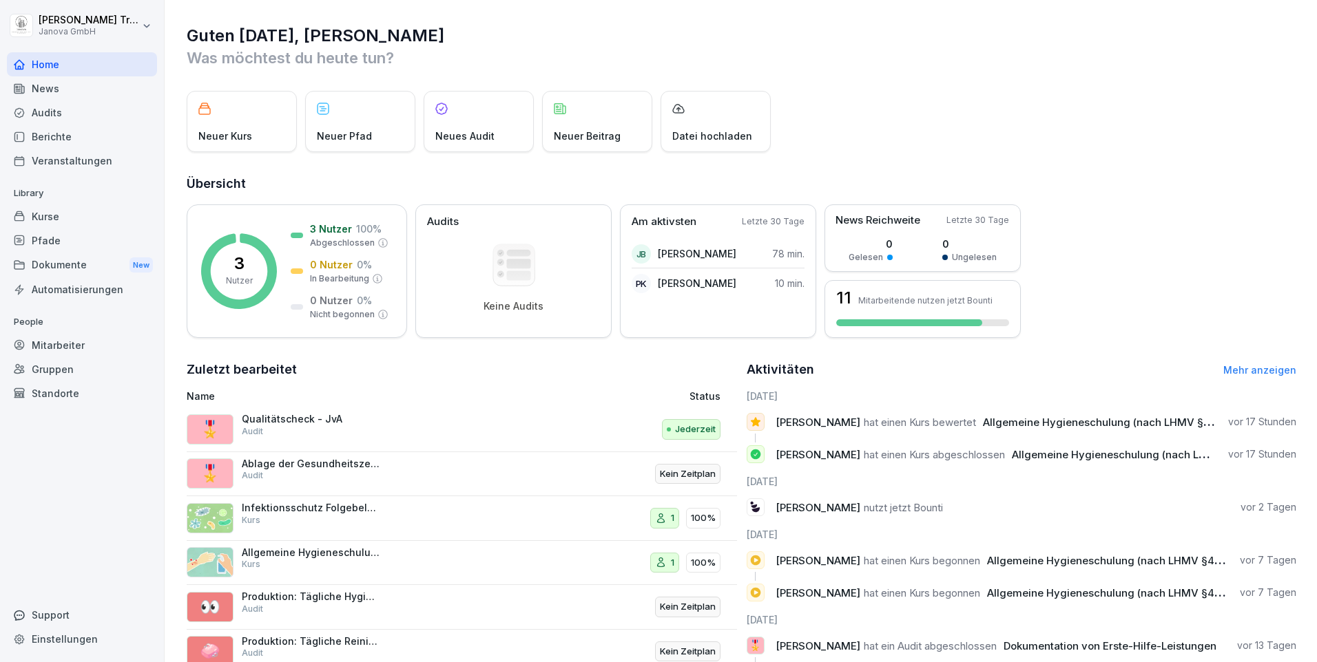
click at [749, 426] on icon at bounding box center [755, 422] width 12 height 12
click at [797, 423] on span "Paulina Kalemba" at bounding box center [817, 422] width 85 height 13
click at [1239, 415] on div "Paulina Kalemba hat einen Kurs bewertet Allgemeine Hygieneschulung (nach LHMV §…" at bounding box center [1021, 422] width 550 height 18
click at [58, 140] on div "Berichte" at bounding box center [82, 137] width 150 height 24
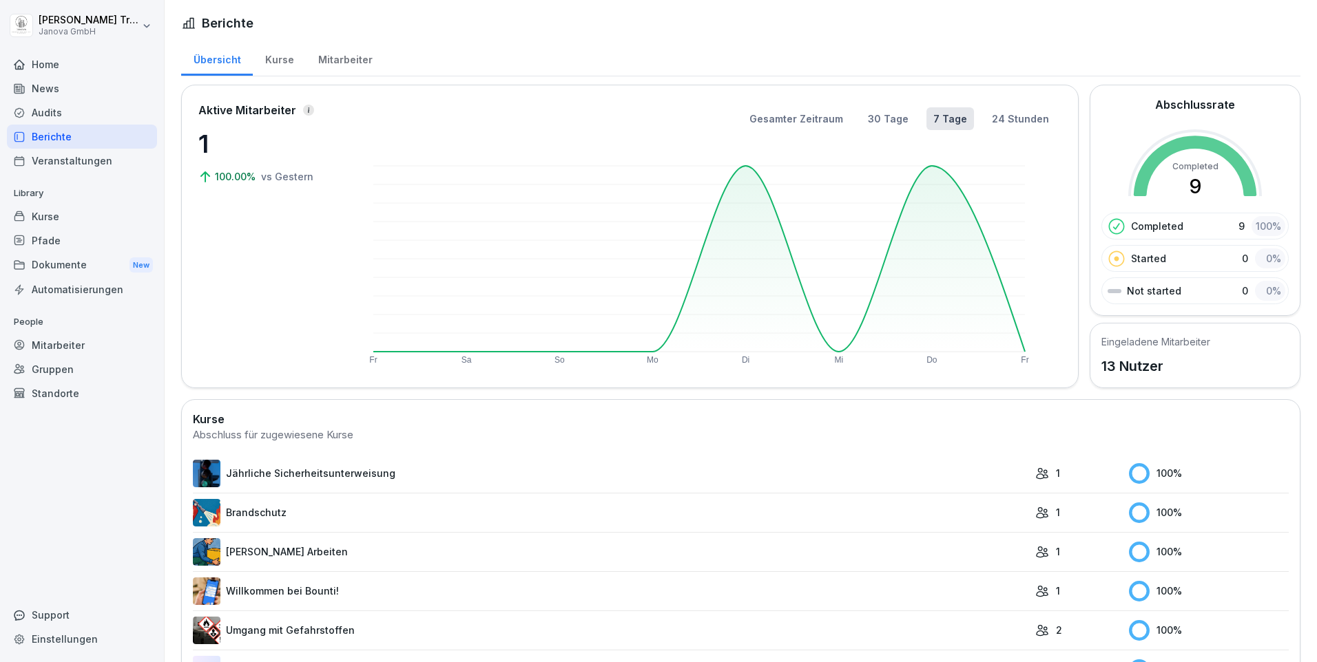
click at [272, 54] on div "Kurse" at bounding box center [279, 58] width 53 height 35
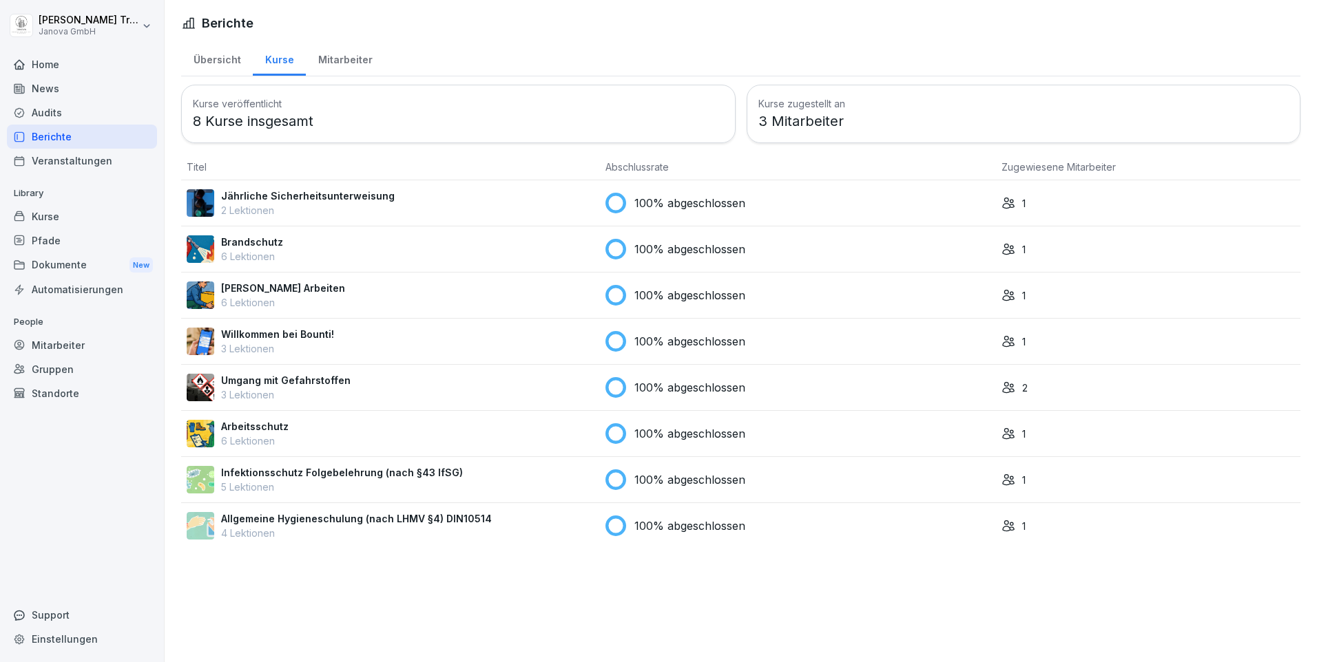
click at [341, 55] on div "Mitarbeiter" at bounding box center [345, 58] width 79 height 35
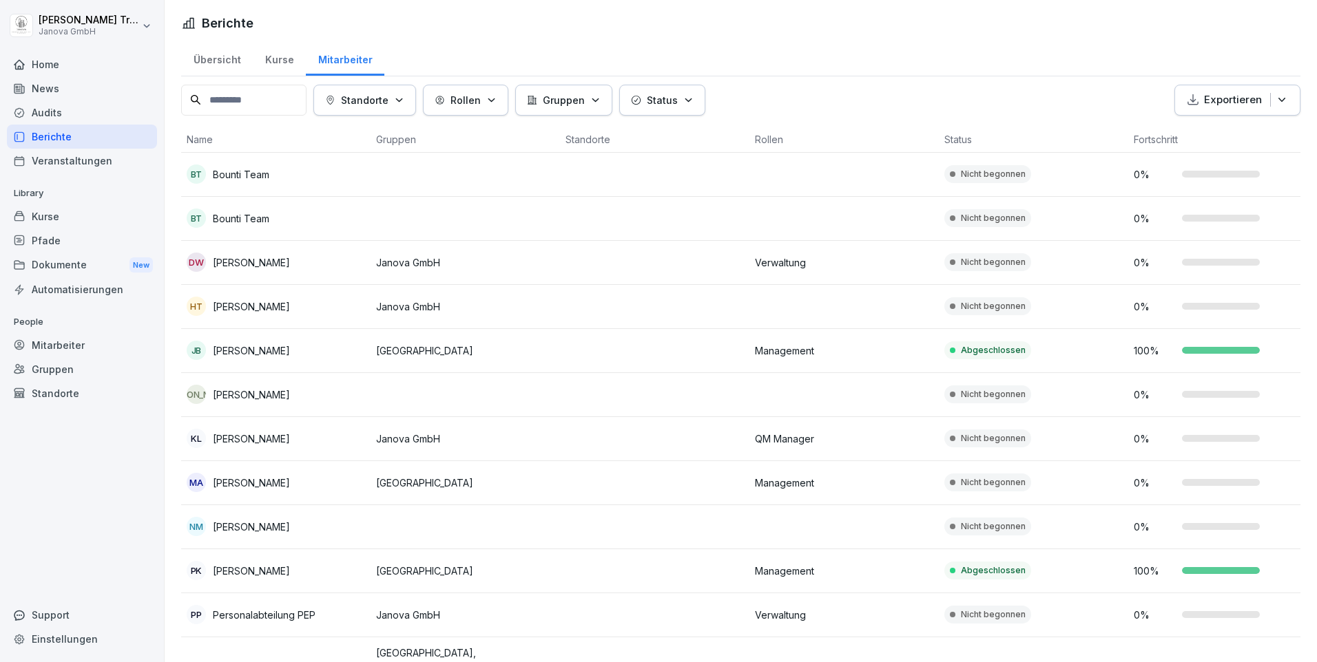
click at [415, 99] on button "Standorte" at bounding box center [364, 100] width 103 height 31
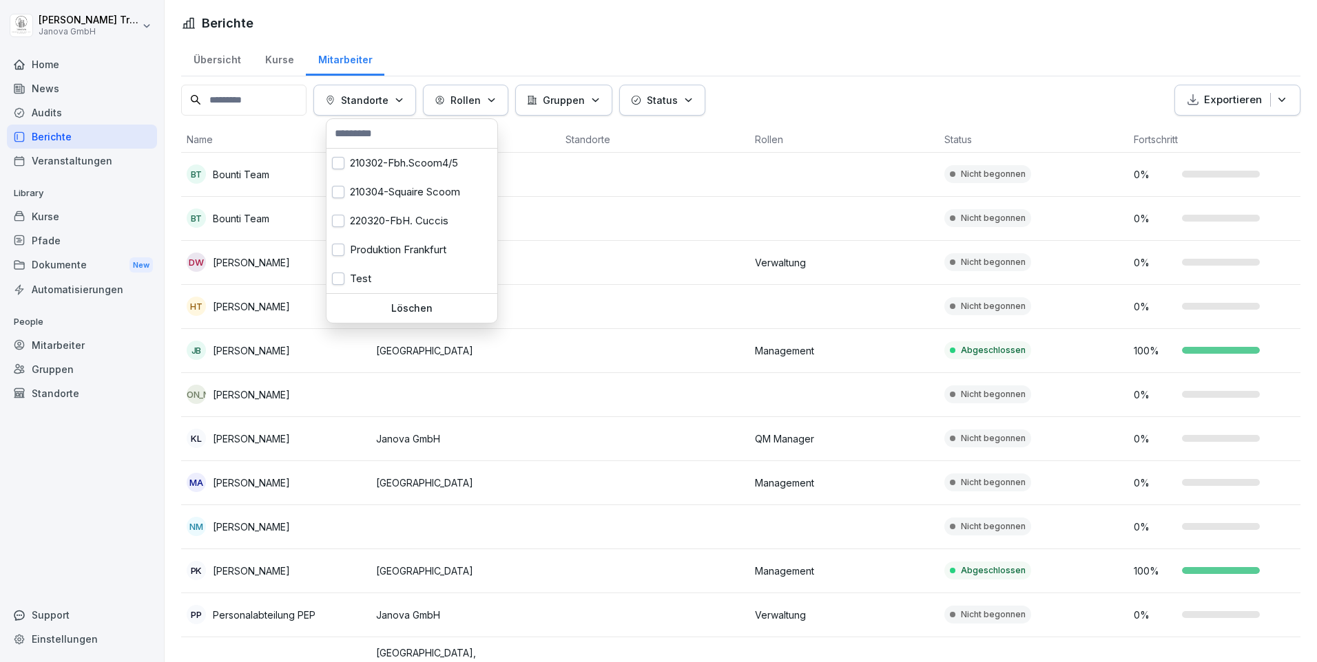
click at [415, 99] on button "Standorte" at bounding box center [364, 100] width 103 height 31
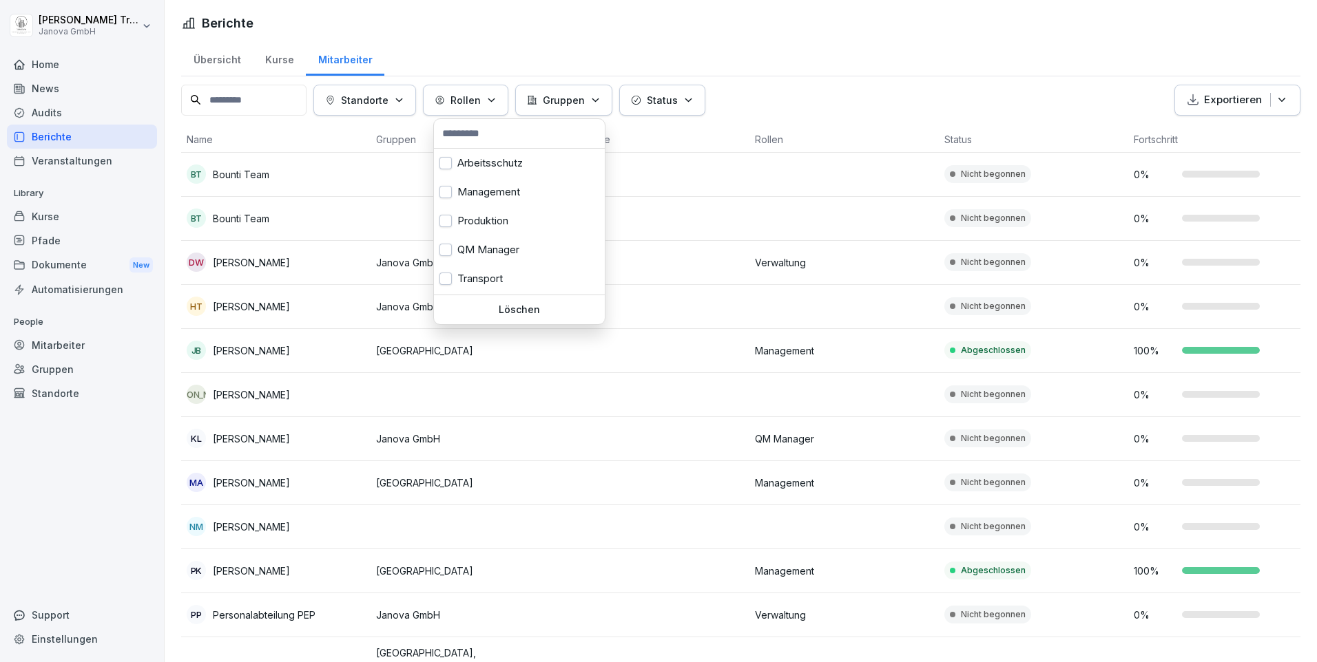
click at [494, 100] on icon "button" at bounding box center [491, 99] width 6 height 3
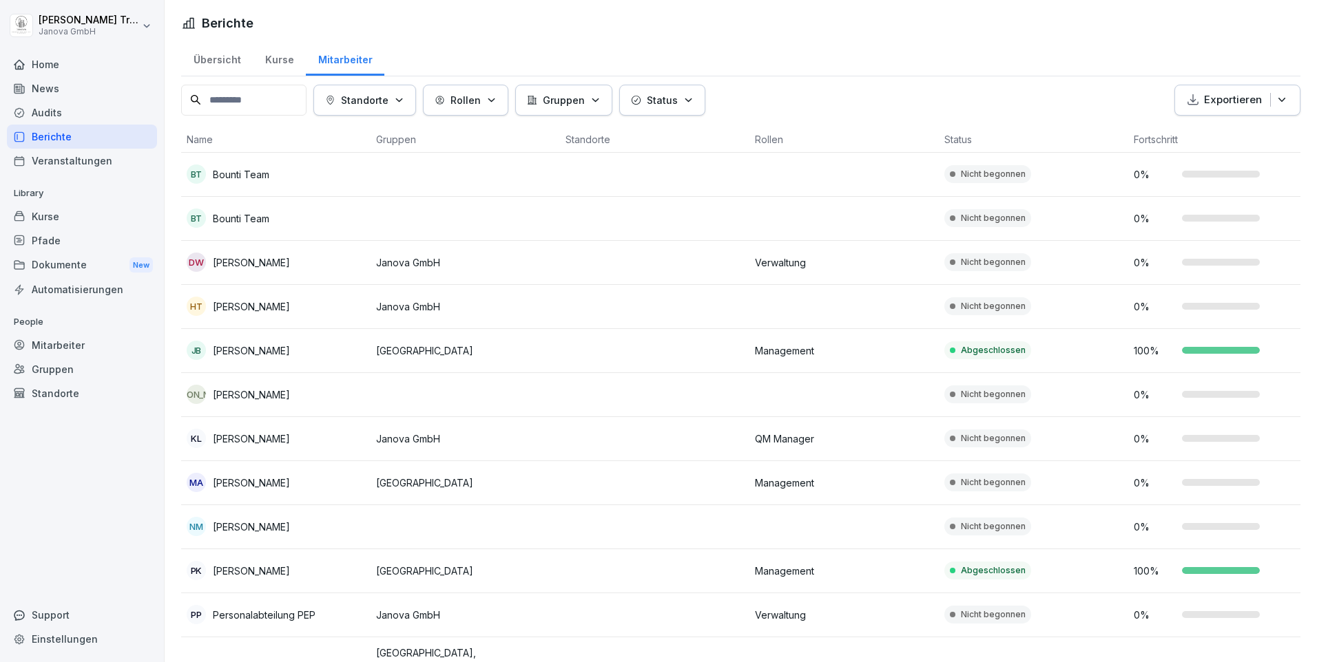
click at [494, 100] on icon "button" at bounding box center [491, 99] width 6 height 3
click at [693, 101] on icon "button" at bounding box center [688, 100] width 10 height 10
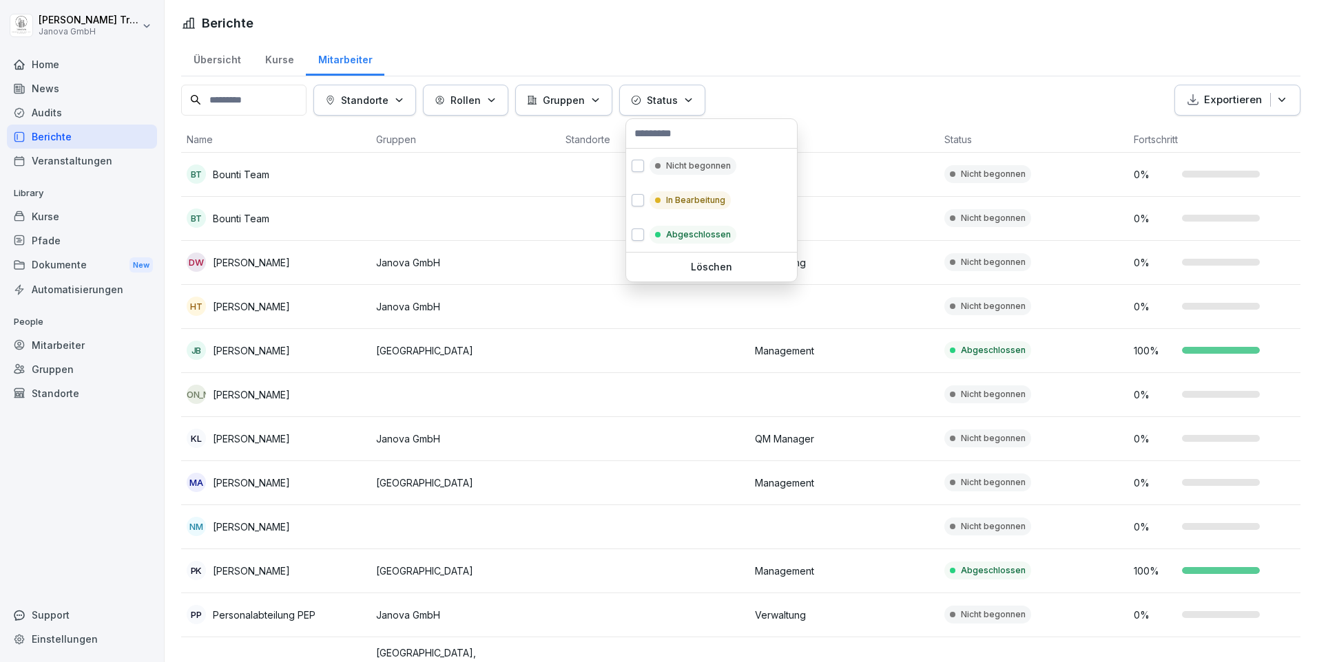
click at [693, 101] on icon "button" at bounding box center [688, 100] width 10 height 10
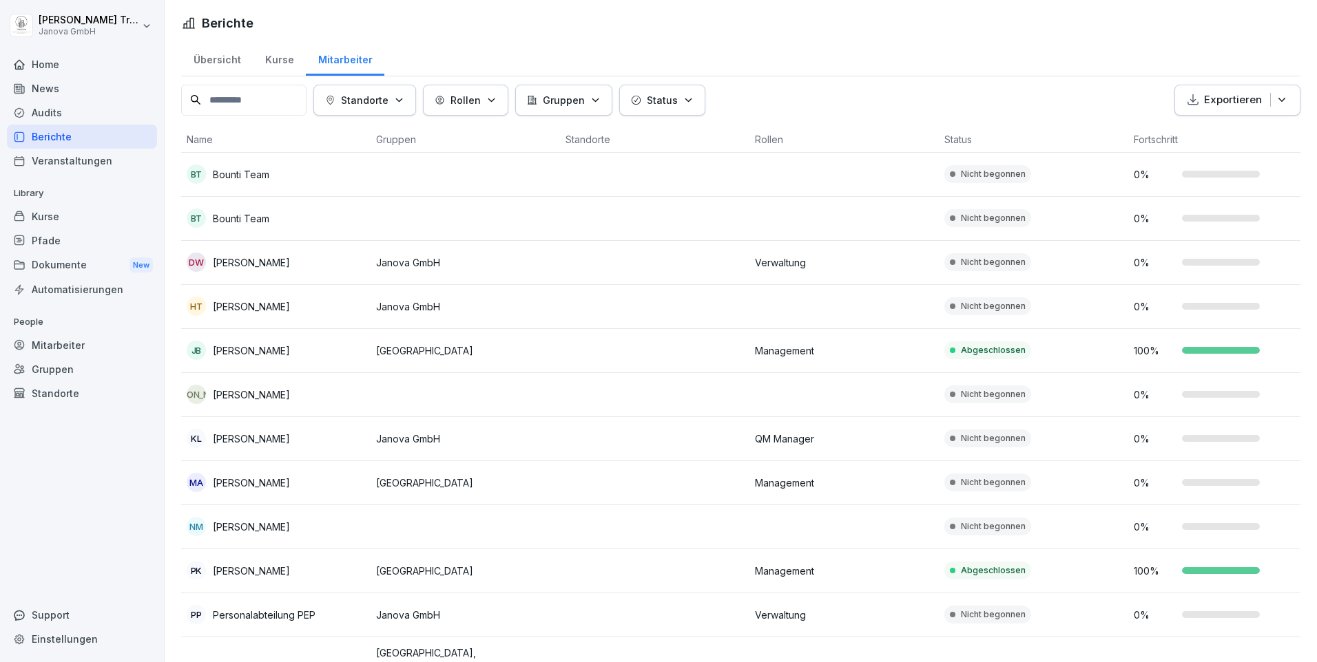
scroll to position [98, 0]
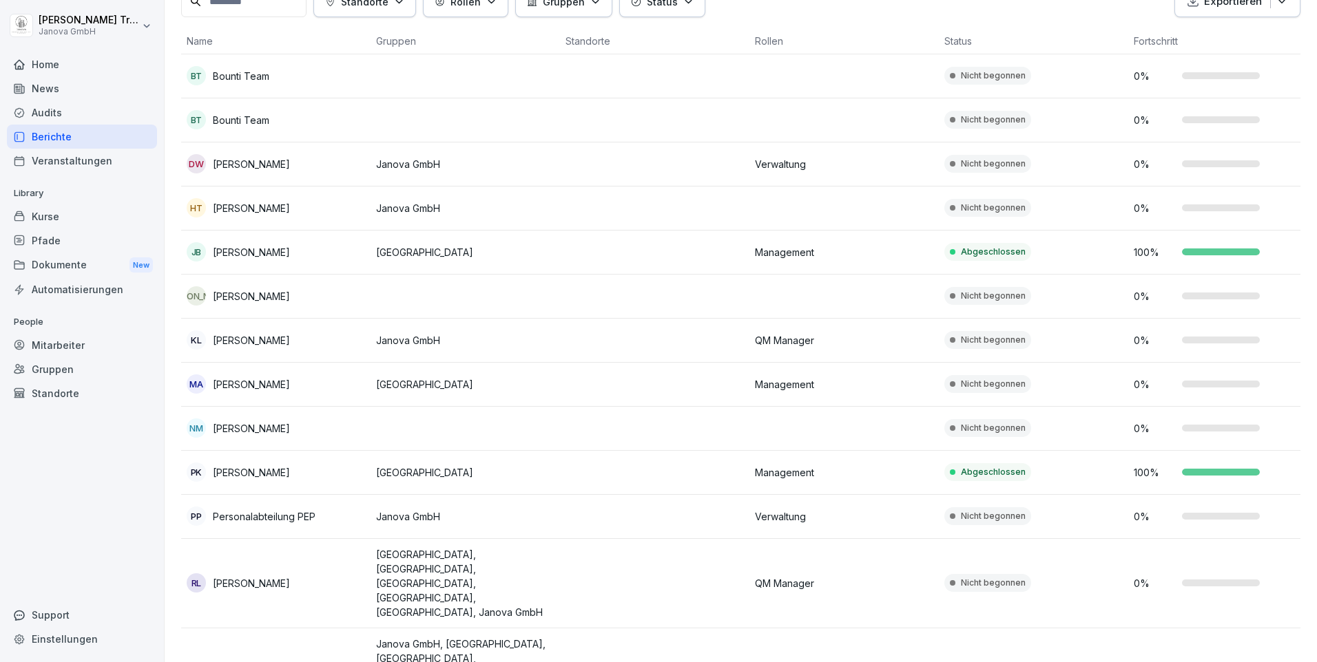
click at [54, 209] on div "Kurse" at bounding box center [82, 217] width 150 height 24
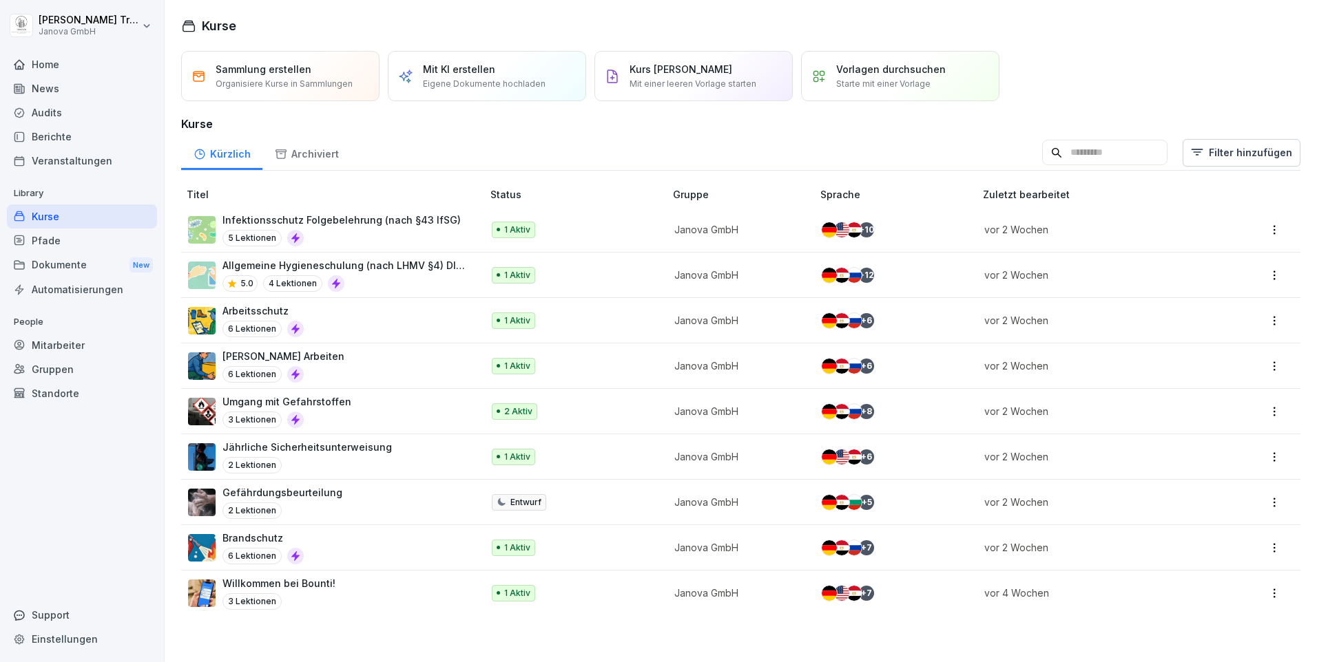
click at [43, 68] on div "Home" at bounding box center [82, 64] width 150 height 24
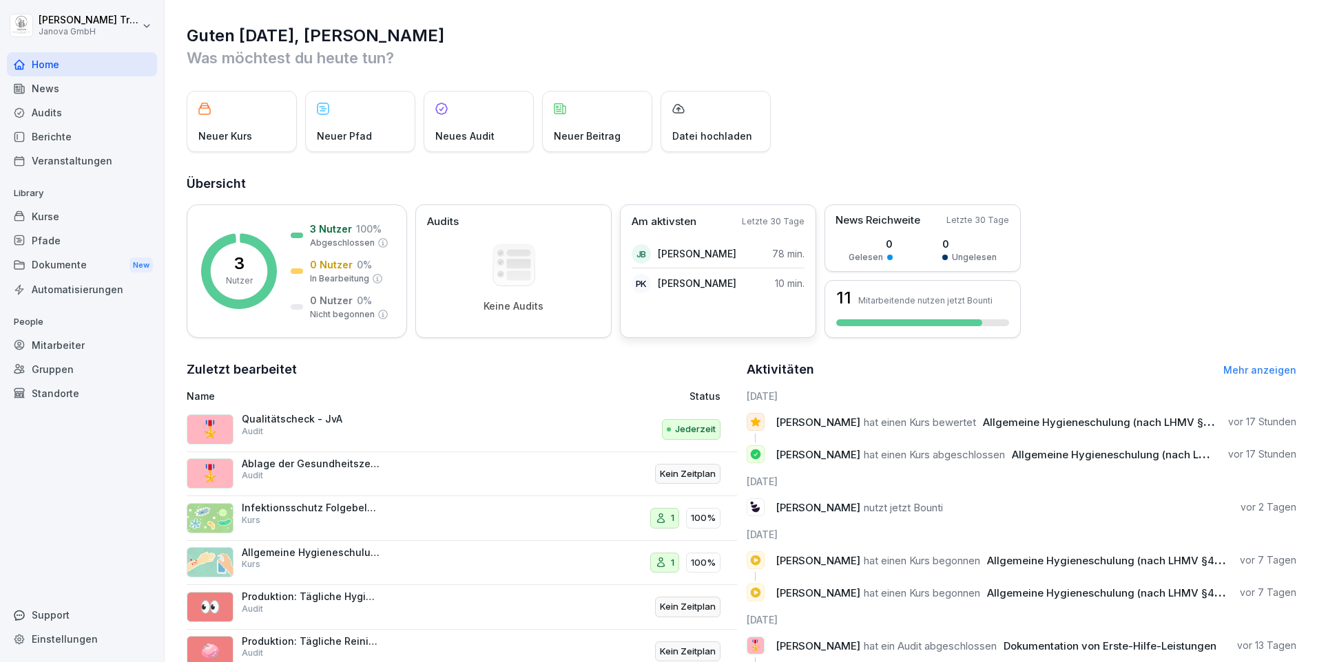
click at [680, 280] on p "Paulina Kalemba" at bounding box center [697, 283] width 79 height 14
click at [680, 287] on p "Paulina Kalemba" at bounding box center [697, 283] width 79 height 14
click at [341, 554] on p "Allgemeine Hygieneschulung (nach LHMV §4) DIN10514" at bounding box center [311, 553] width 138 height 12
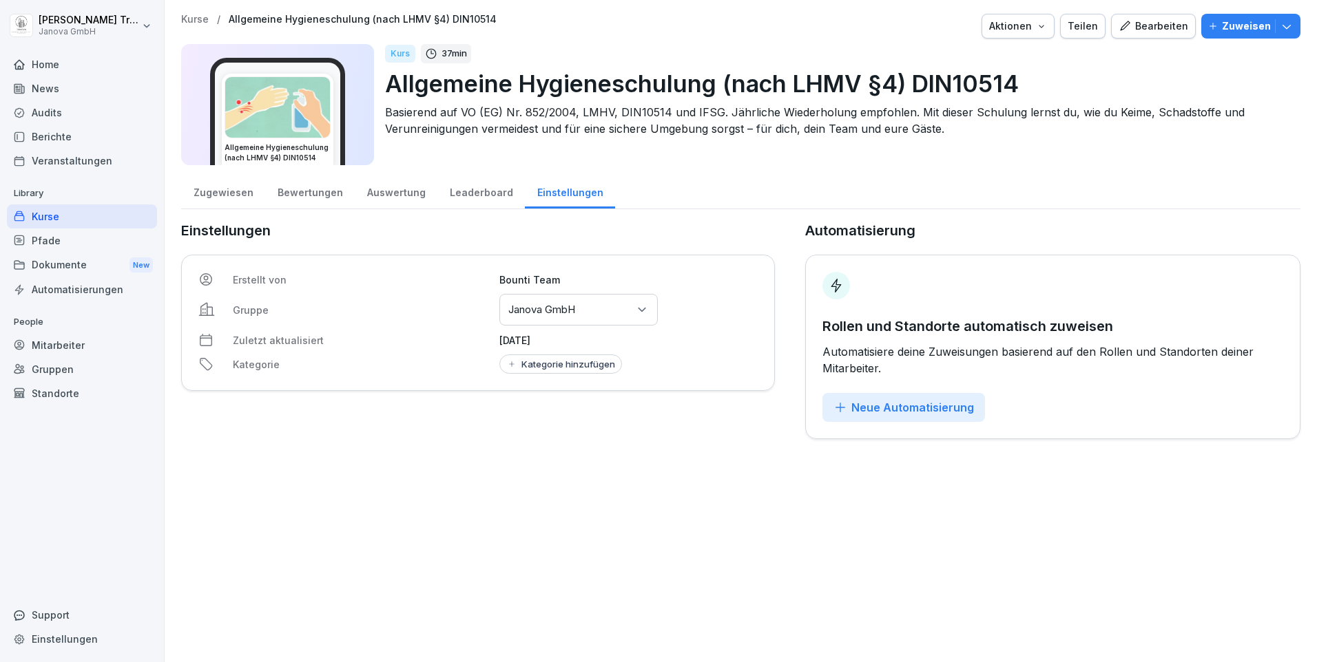
click at [320, 195] on div "Bewertungen" at bounding box center [310, 191] width 90 height 35
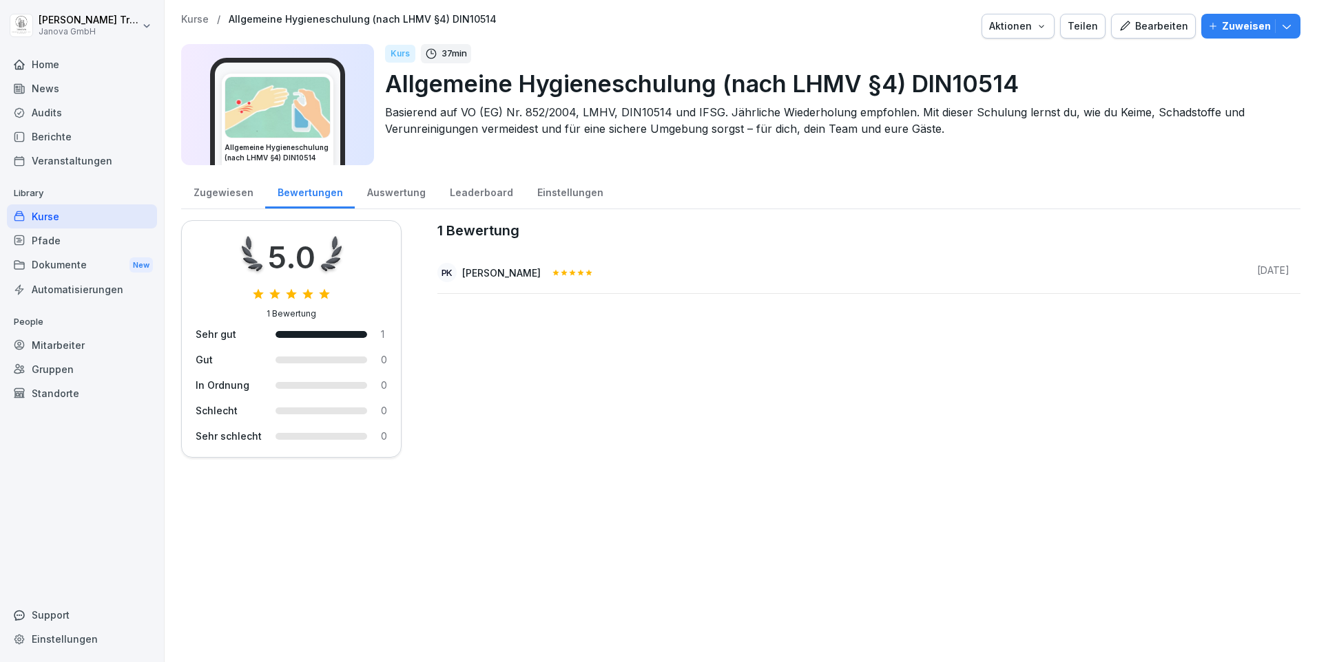
click at [381, 196] on div "Auswertung" at bounding box center [396, 191] width 83 height 35
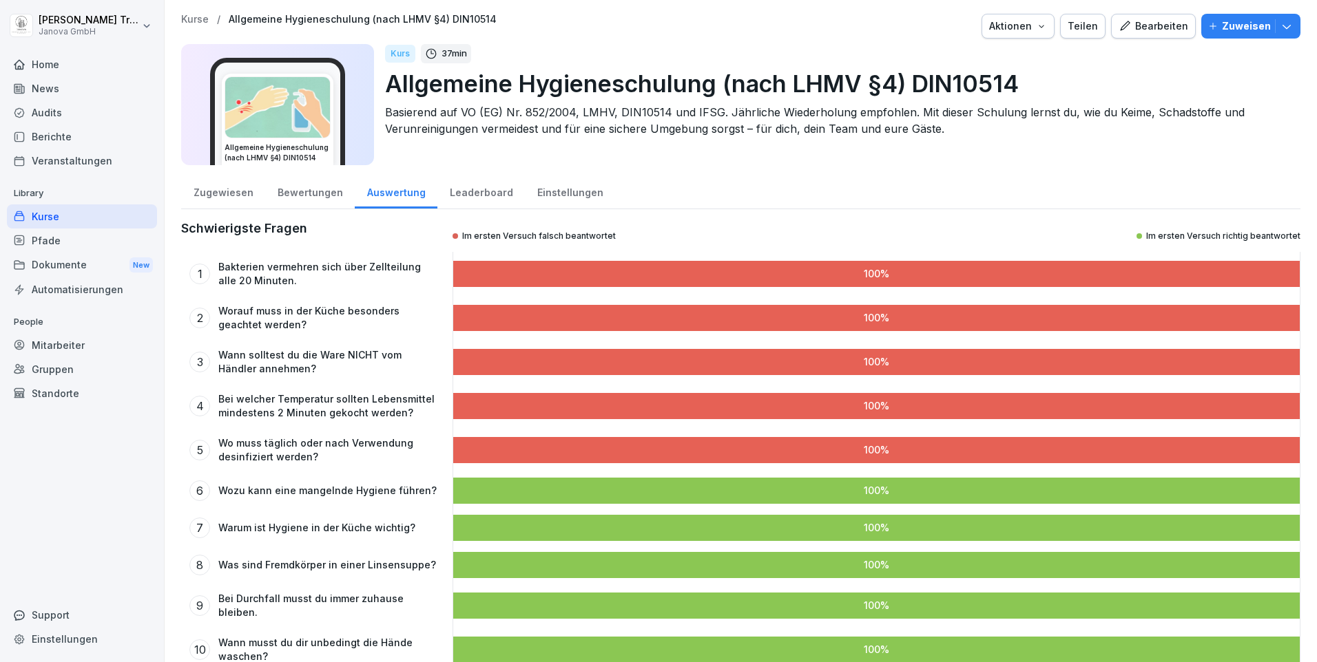
click at [490, 191] on div "Leaderboard" at bounding box center [480, 191] width 87 height 35
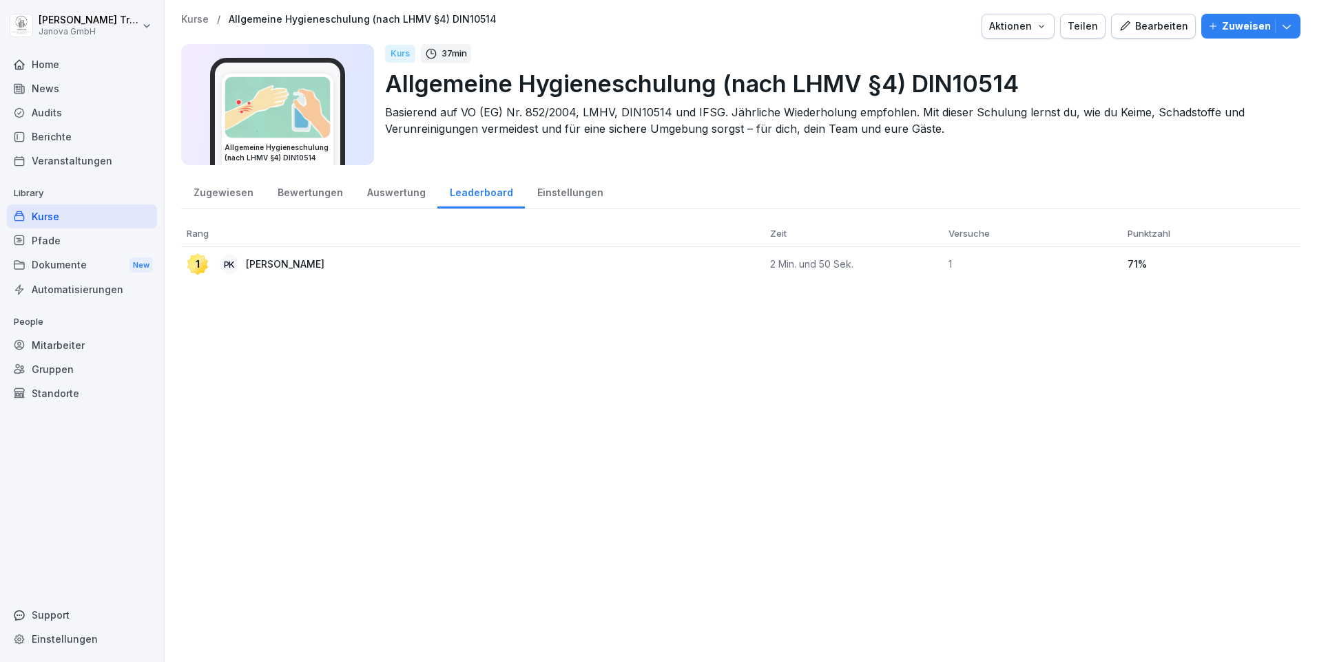
click at [543, 191] on div "Einstellungen" at bounding box center [570, 191] width 90 height 35
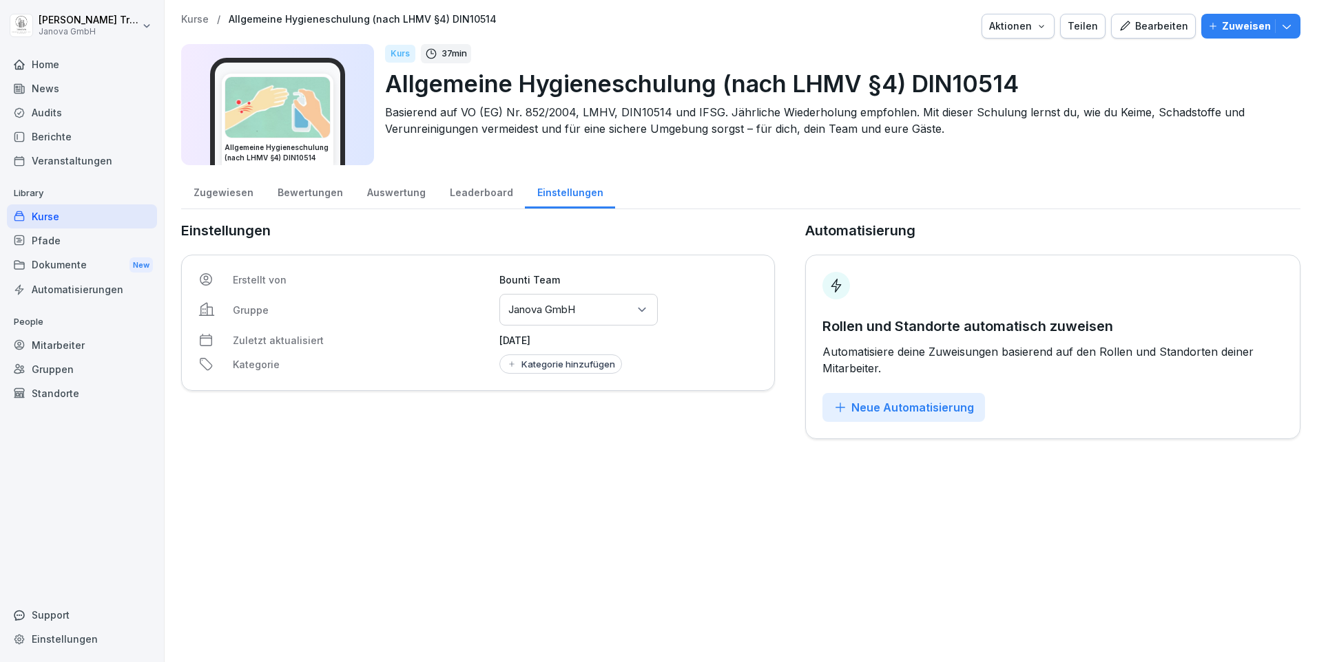
click at [228, 191] on div "Zugewiesen" at bounding box center [223, 191] width 84 height 35
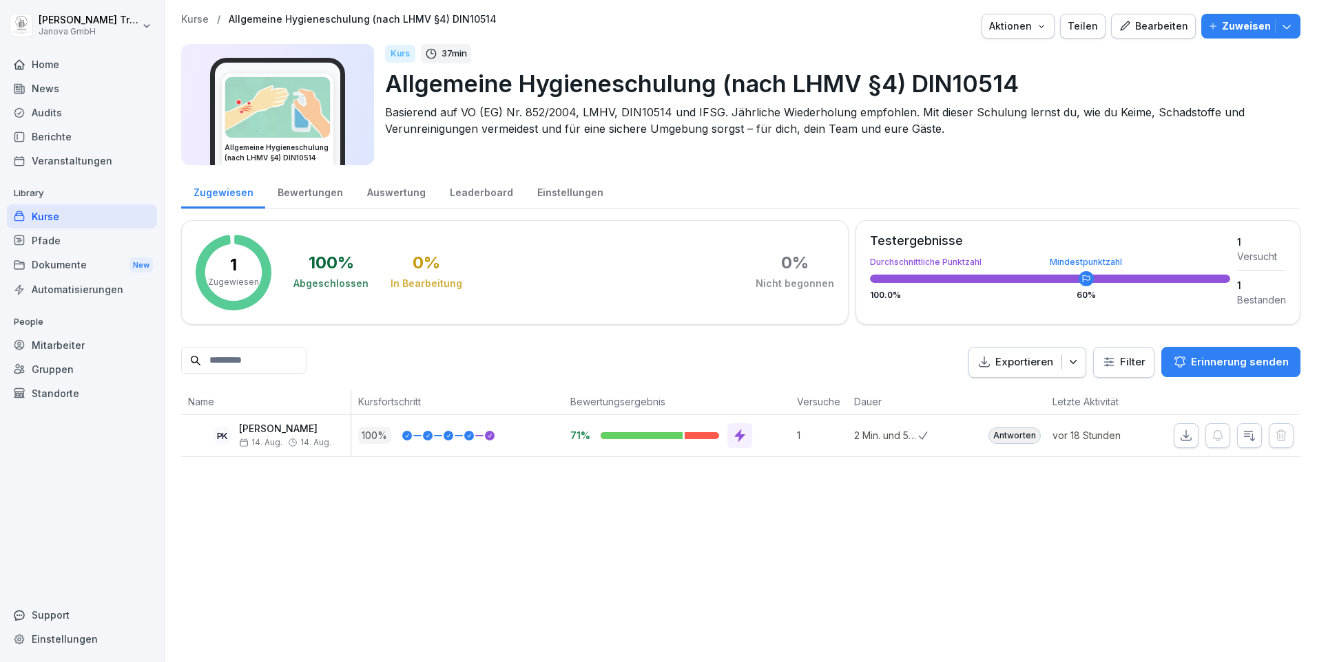
click at [300, 190] on div "Bewertungen" at bounding box center [310, 191] width 90 height 35
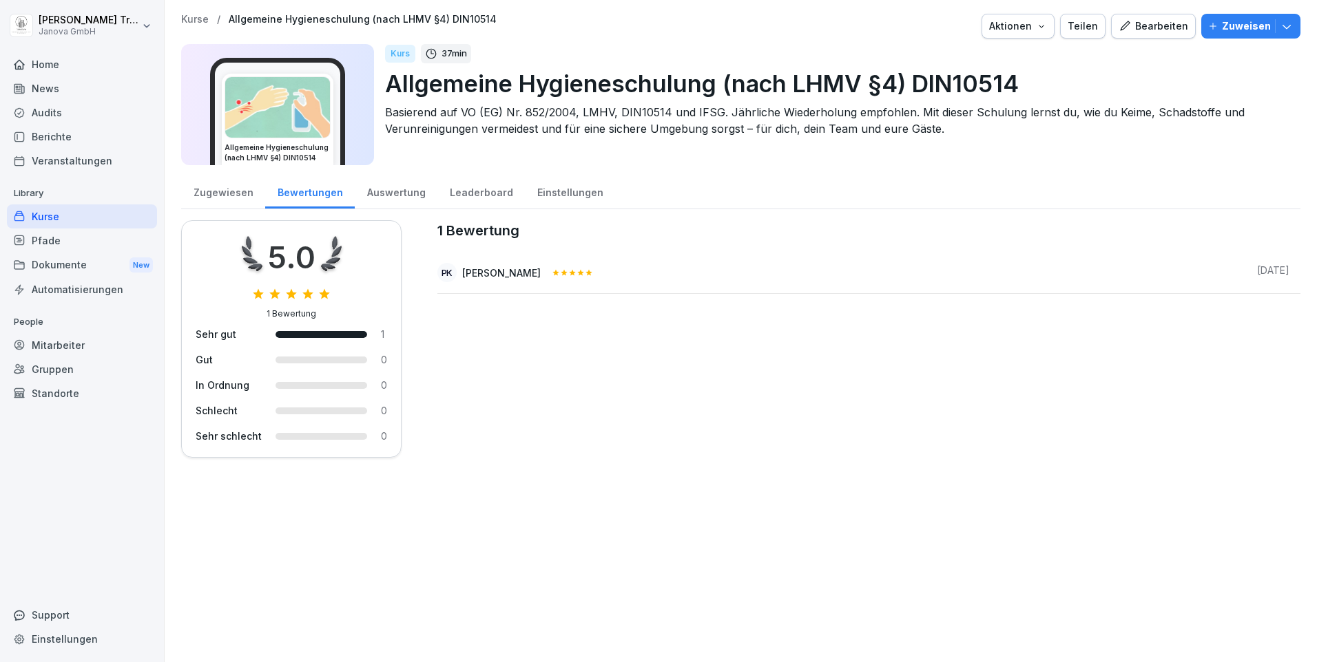
click at [56, 639] on div "Einstellungen" at bounding box center [82, 639] width 150 height 24
select select "**"
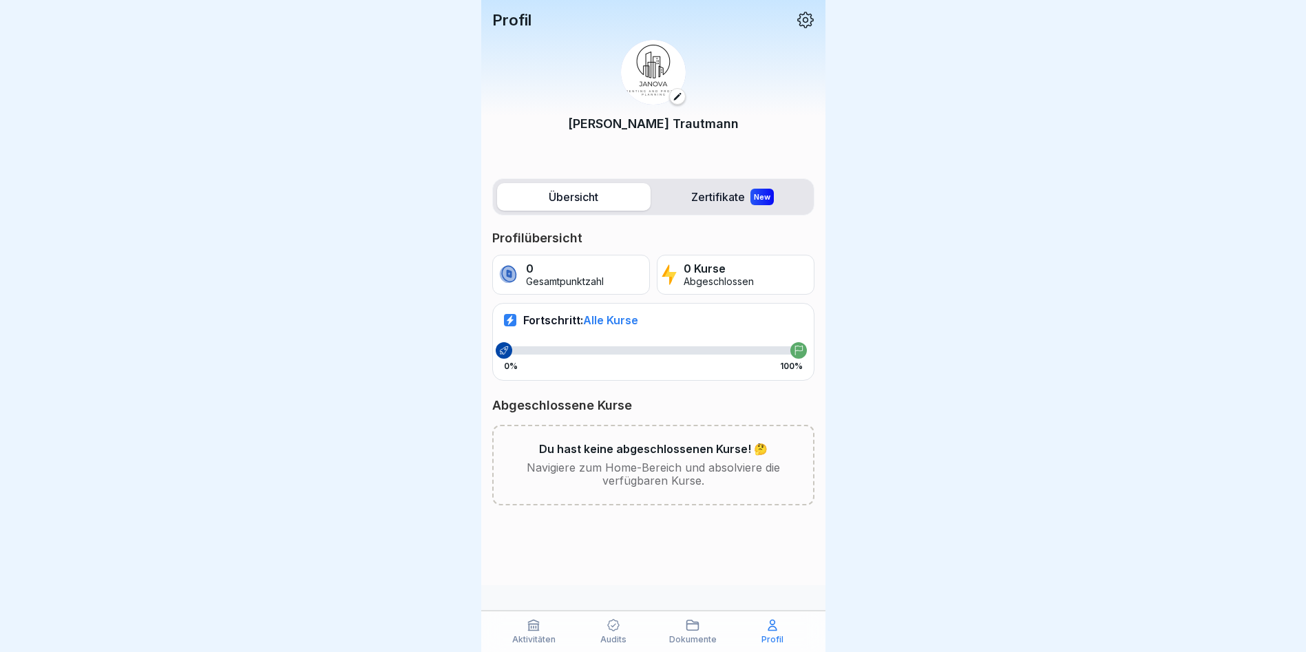
click at [610, 627] on icon at bounding box center [614, 625] width 14 height 14
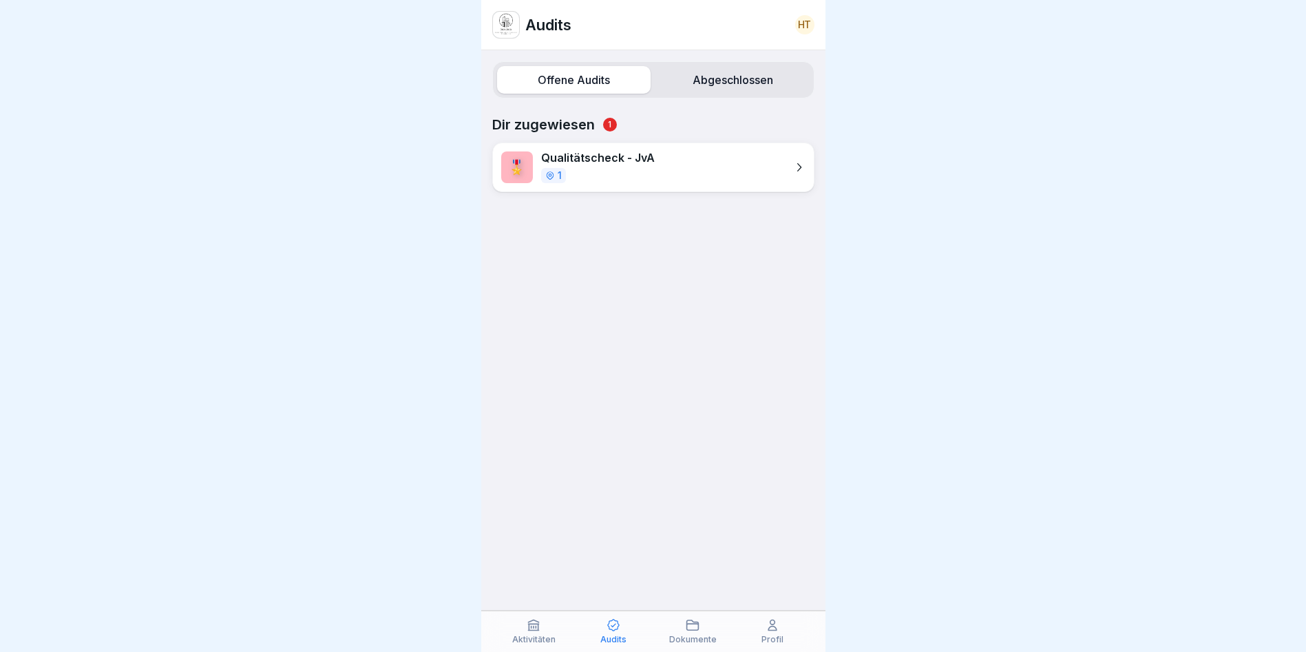
click at [534, 623] on icon at bounding box center [534, 625] width 14 height 14
